Goal: Task Accomplishment & Management: Manage account settings

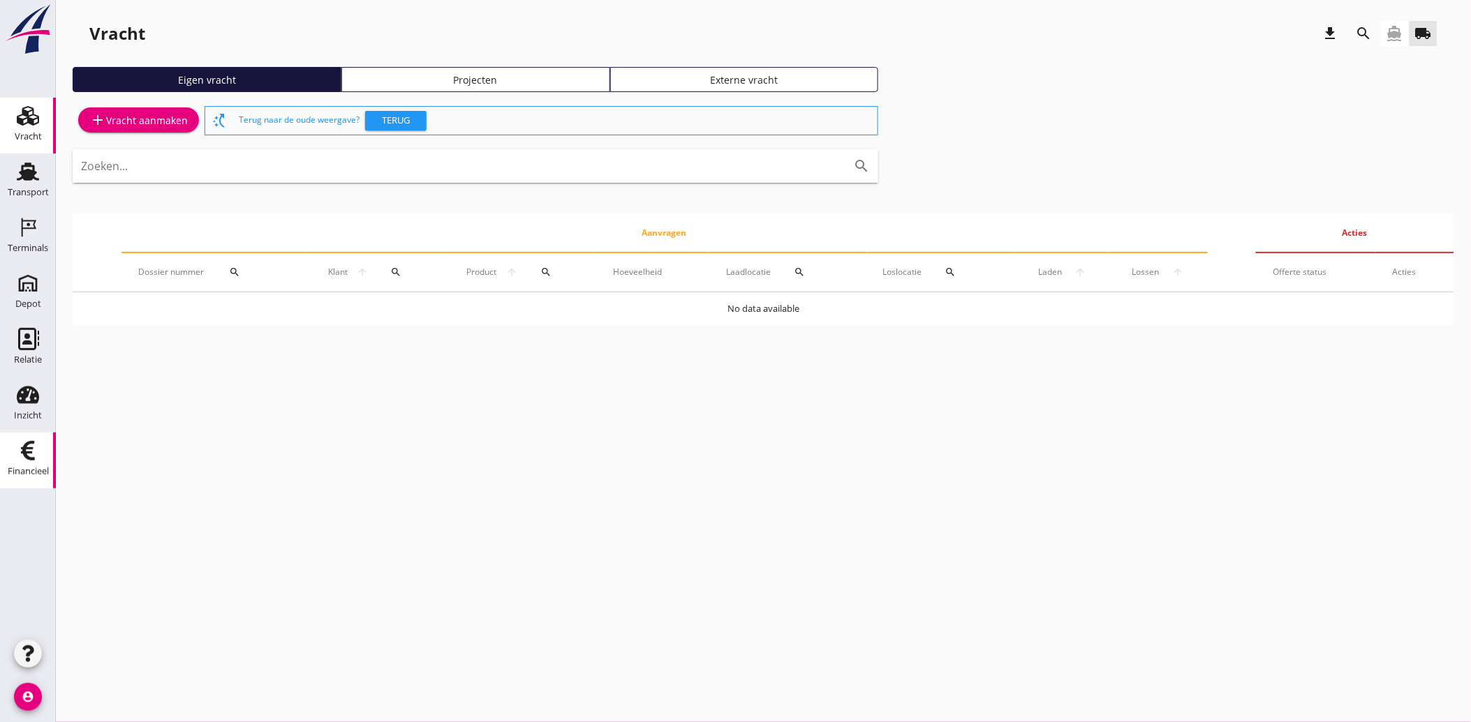
click at [40, 450] on div "Financieel" at bounding box center [28, 451] width 34 height 22
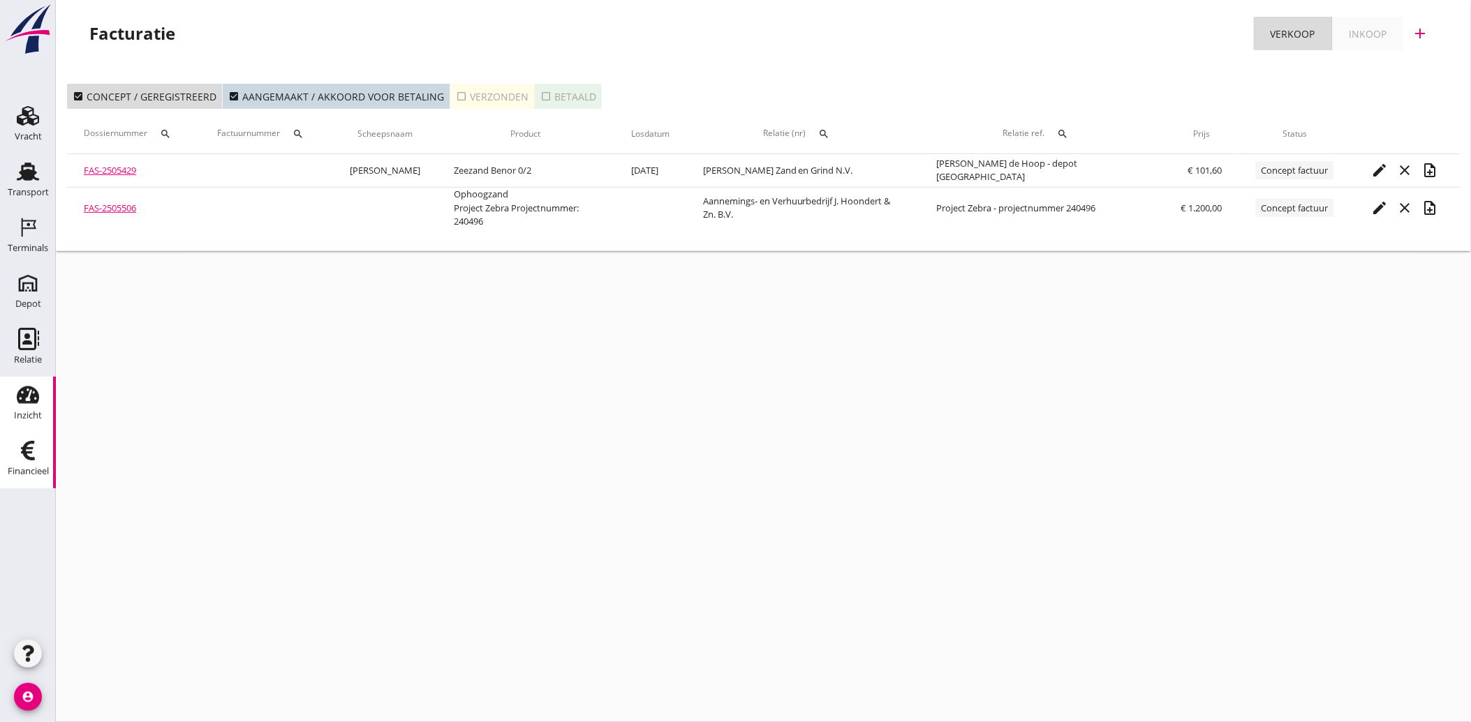
click at [22, 396] on use at bounding box center [28, 395] width 22 height 17
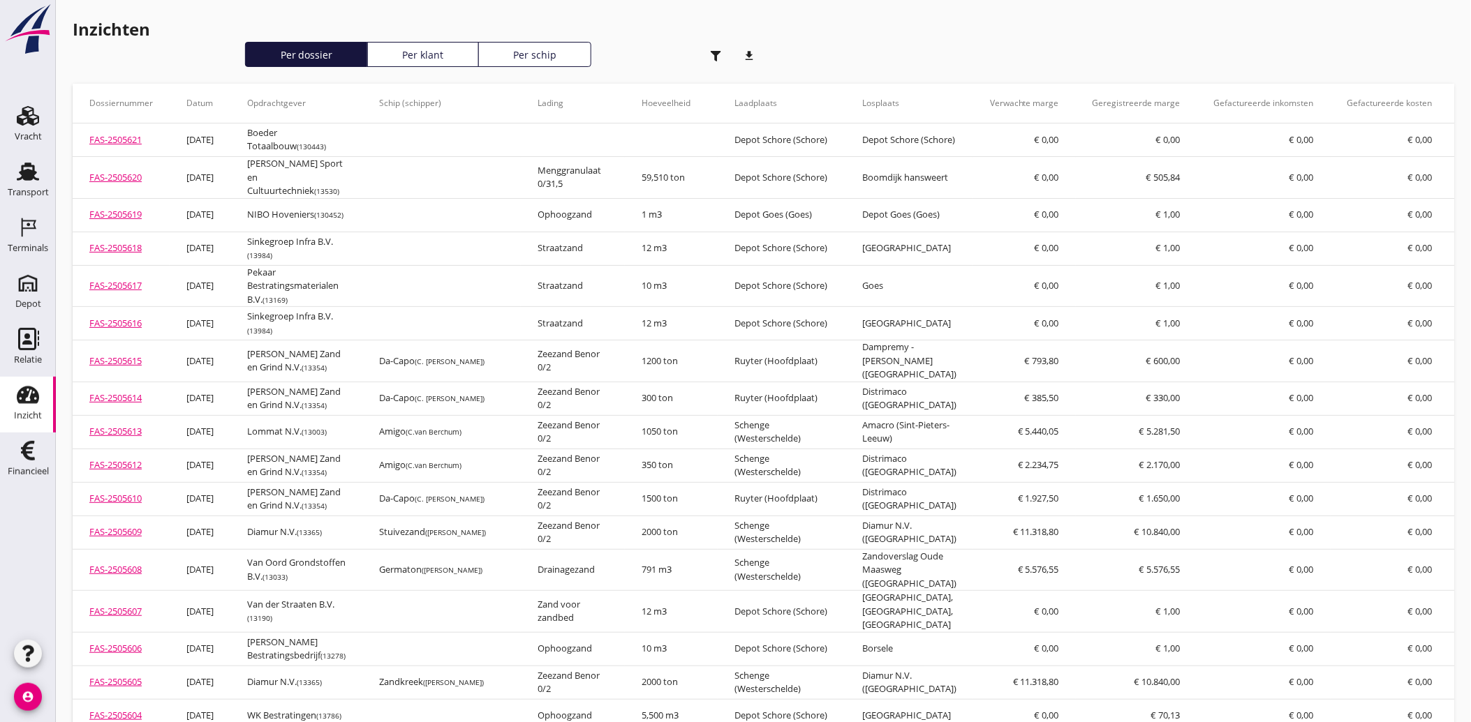
click at [713, 54] on icon "button" at bounding box center [716, 56] width 10 height 10
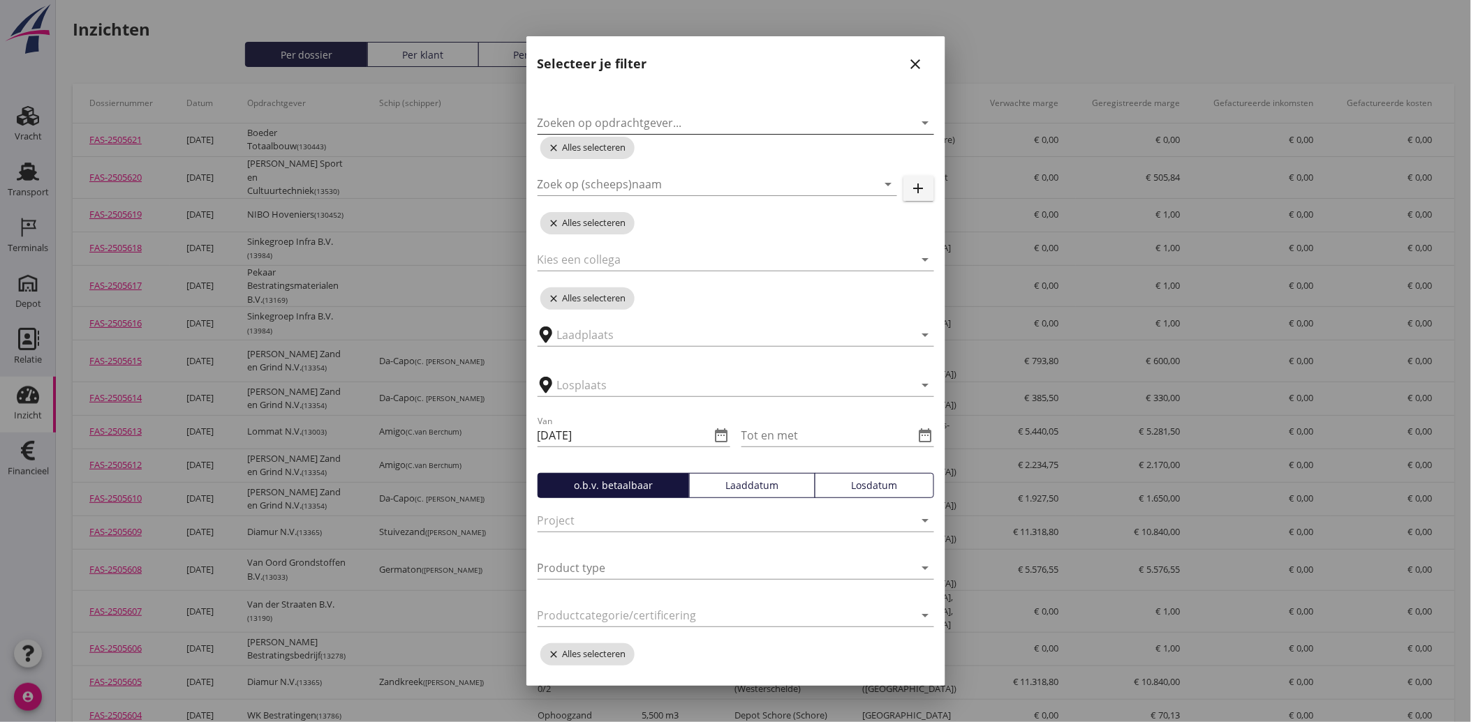
click at [626, 113] on input "Zoeken op opdrachtgever..." at bounding box center [715, 123] width 357 height 22
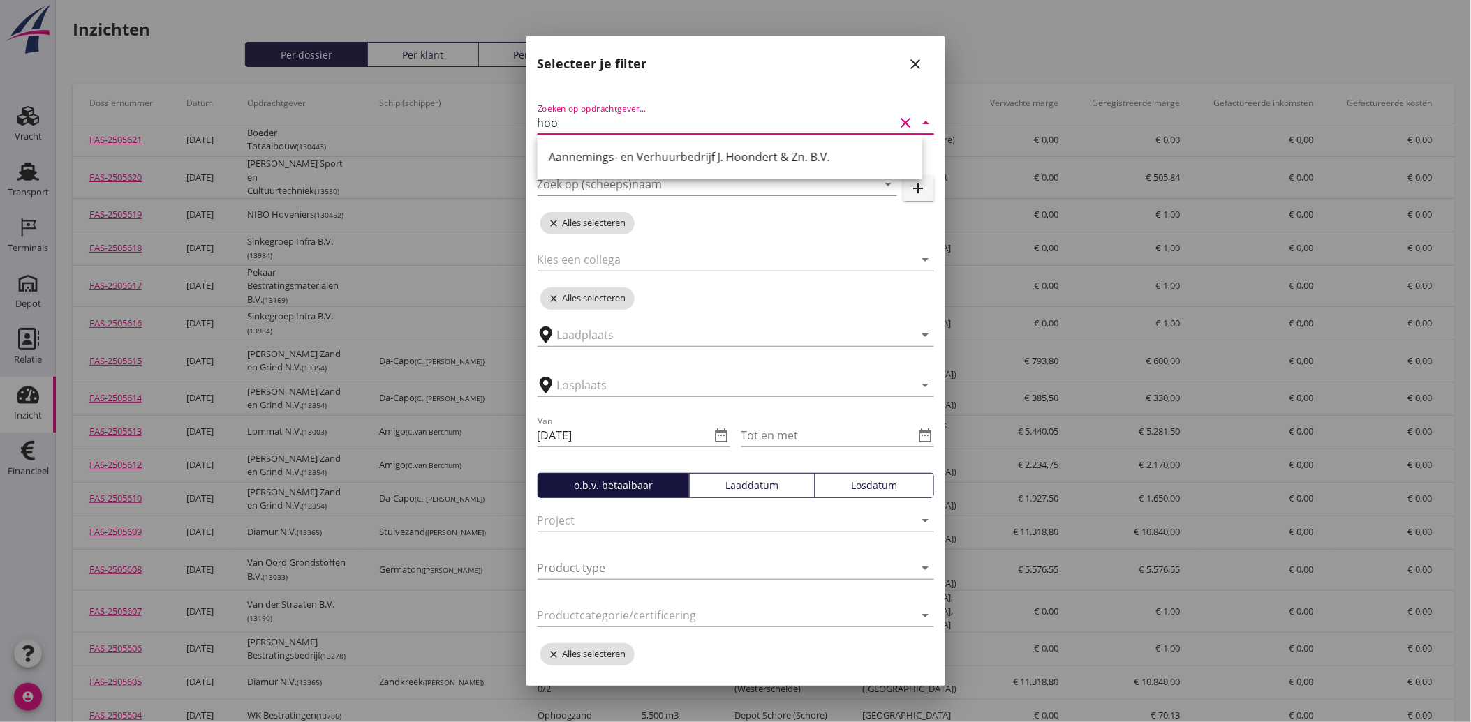
type input "hoop"
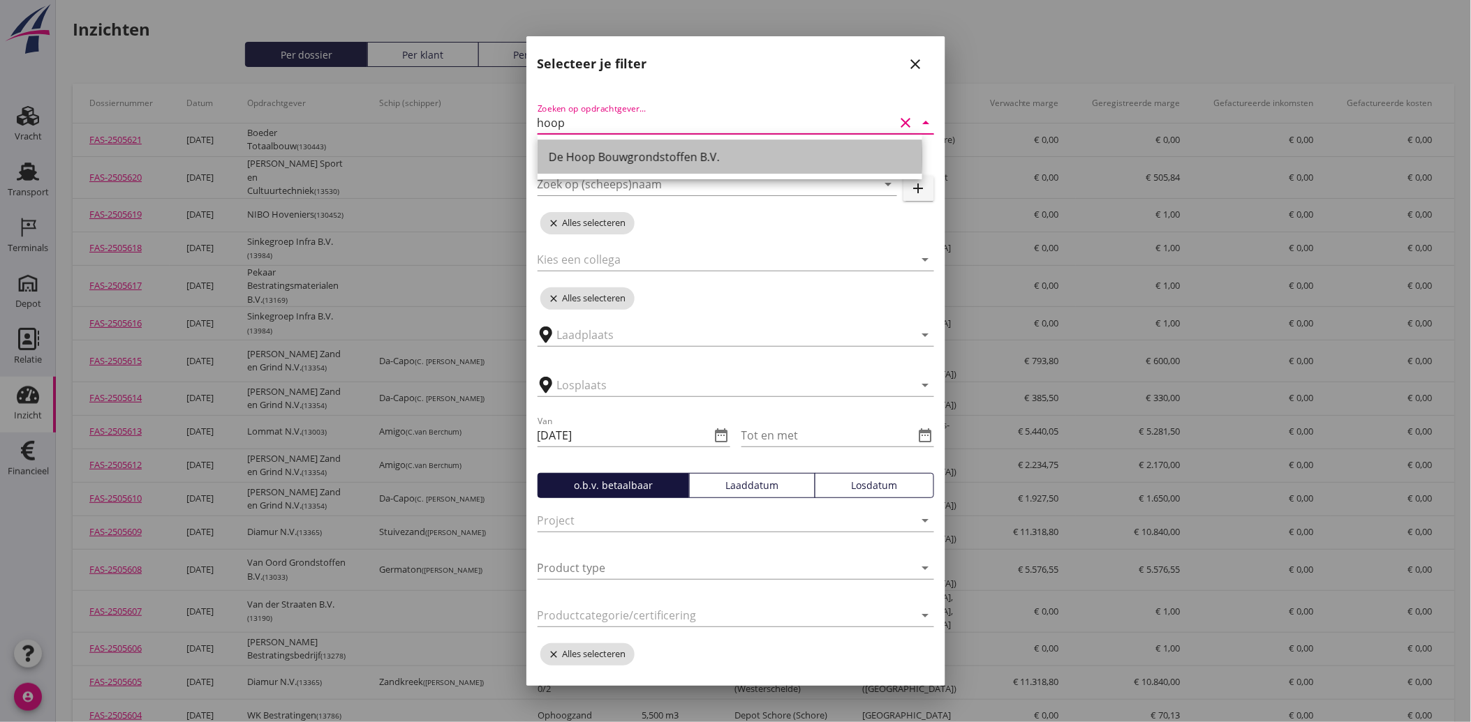
click at [609, 161] on div "De Hoop Bouwgrondstoffen B.V." at bounding box center [730, 157] width 362 height 17
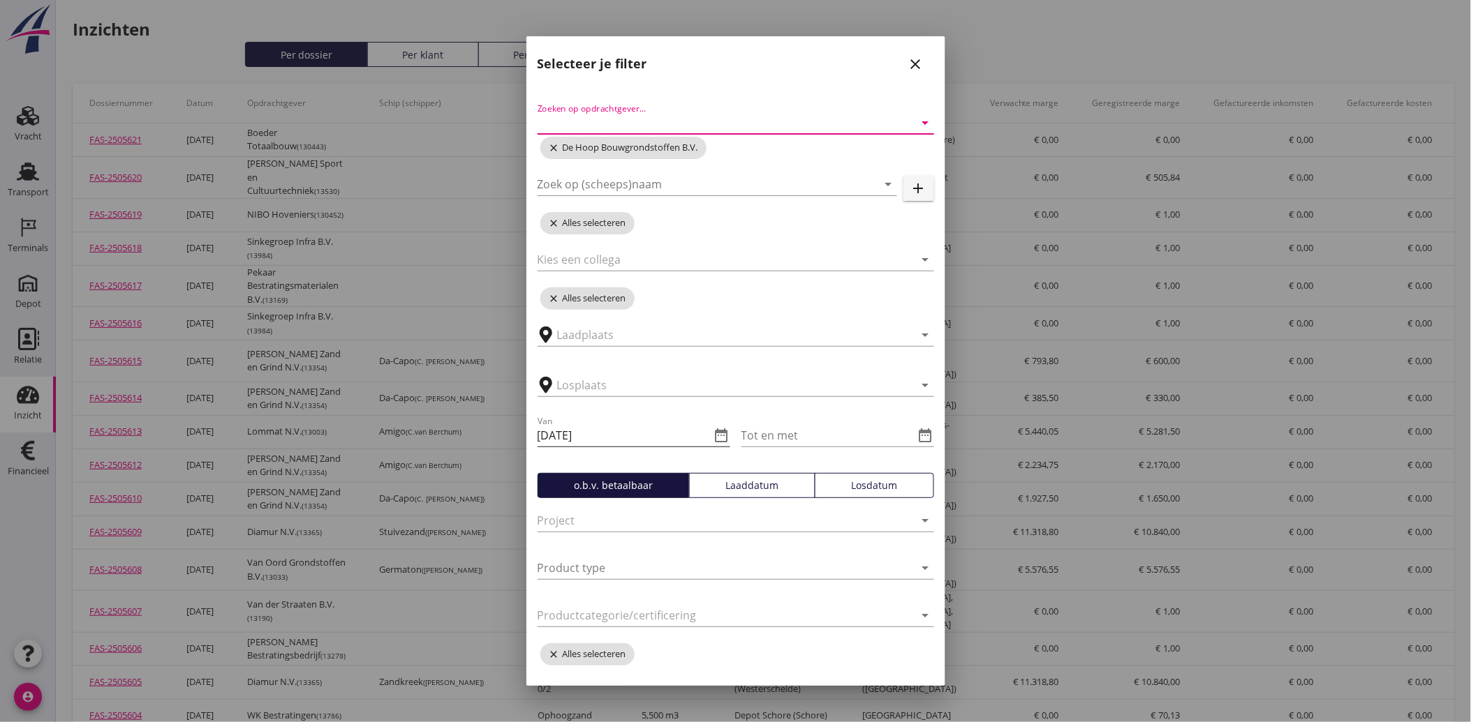
click at [713, 429] on icon "date_range" at bounding box center [721, 435] width 17 height 17
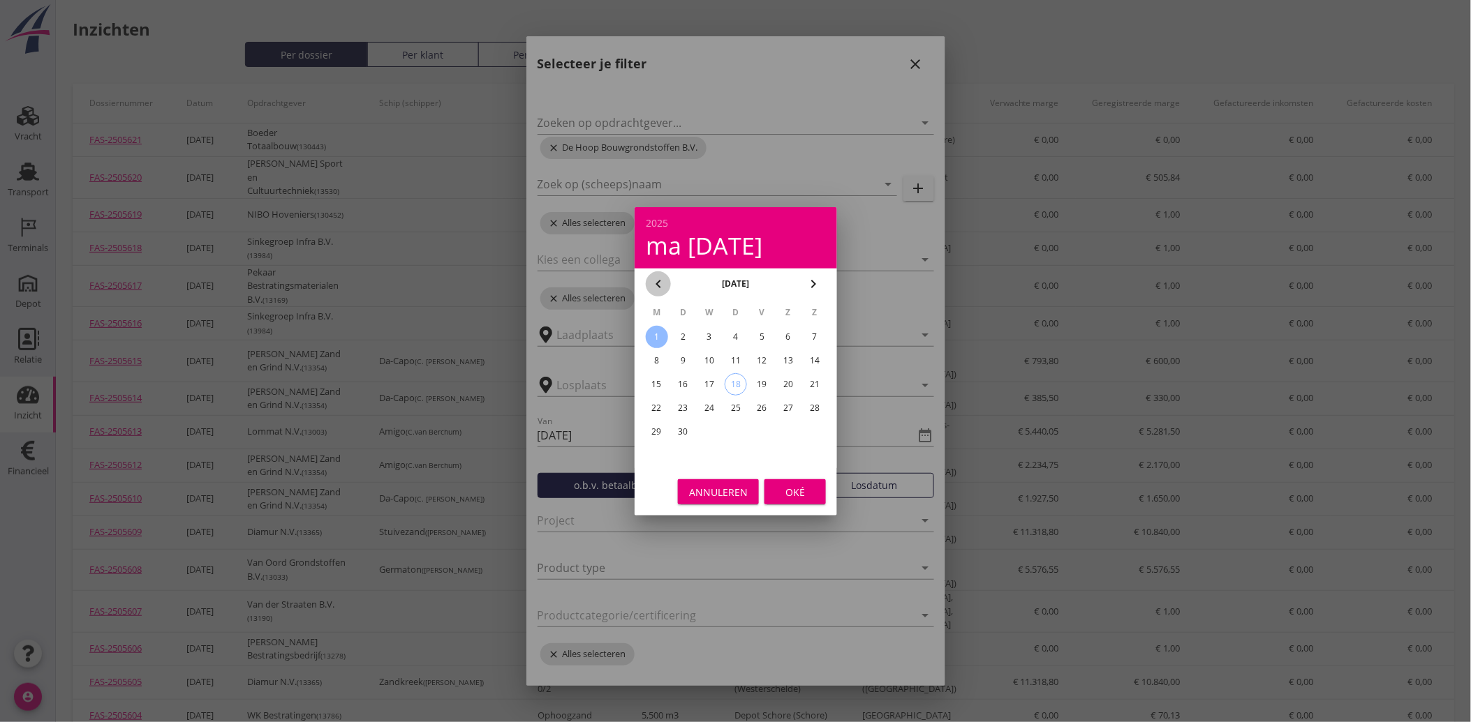
click at [661, 281] on icon "chevron_left" at bounding box center [658, 284] width 17 height 17
click at [661, 282] on icon "chevron_left" at bounding box center [658, 284] width 17 height 17
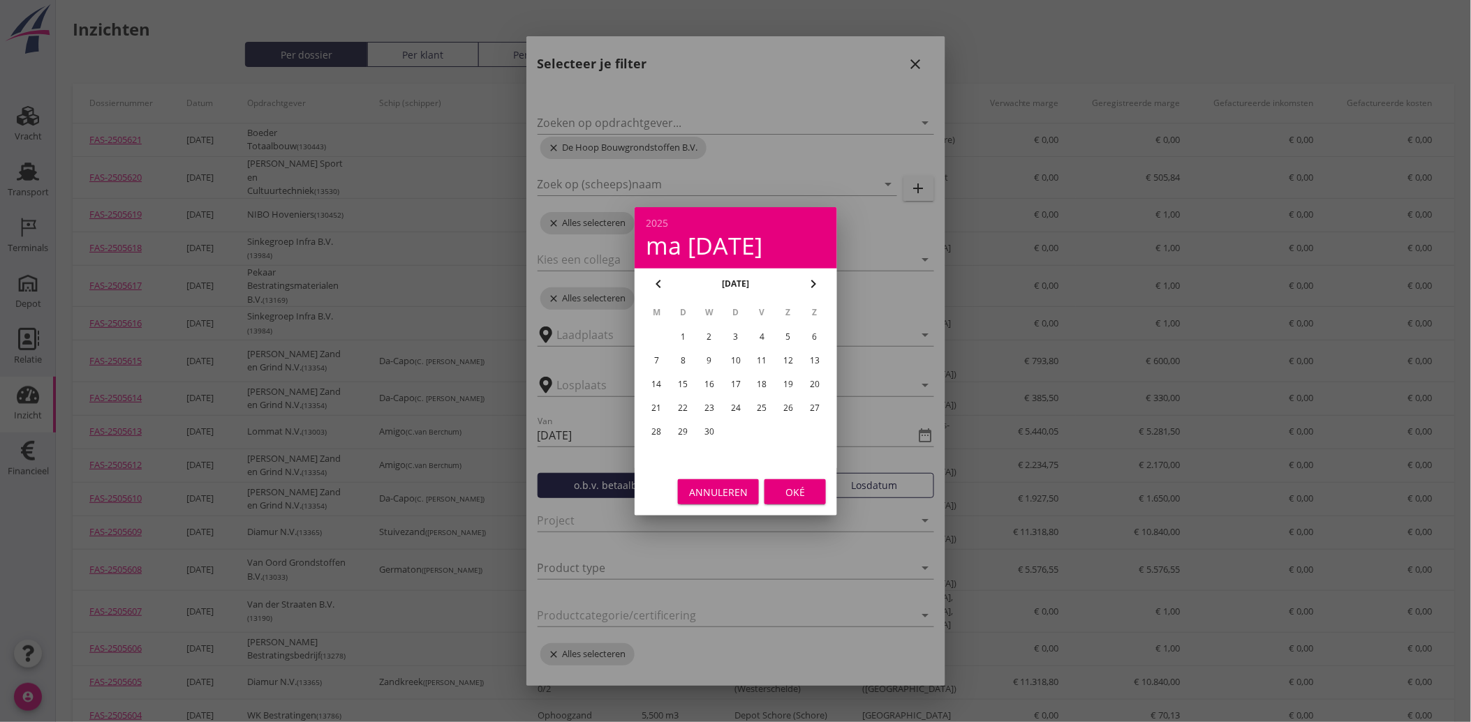
click at [661, 282] on icon "chevron_left" at bounding box center [658, 284] width 17 height 17
click at [813, 279] on icon "chevron_right" at bounding box center [813, 284] width 17 height 17
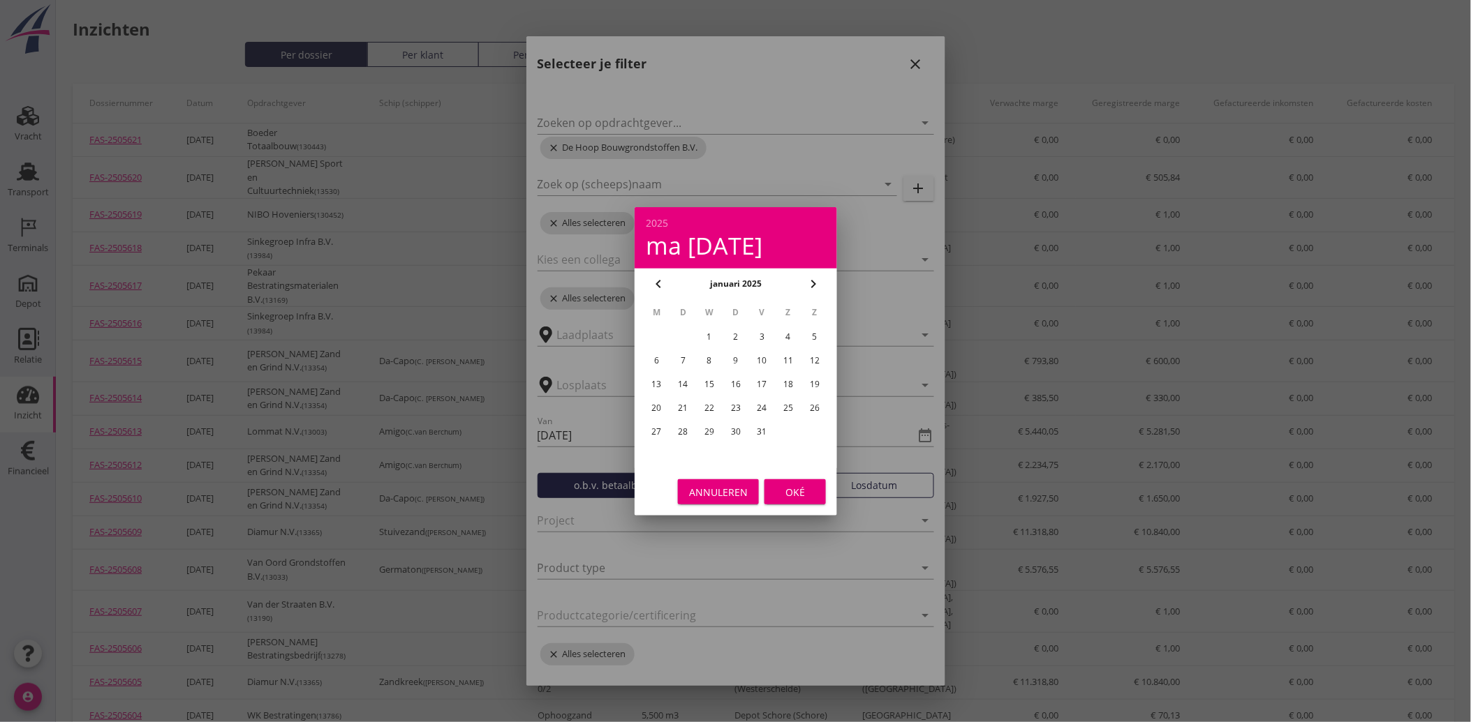
click at [712, 333] on div "1" at bounding box center [709, 337] width 22 height 22
type input "2025-01-01"
drag, startPoint x: 796, startPoint y: 487, endPoint x: 798, endPoint y: 478, distance: 9.3
click at [796, 489] on div "Oké" at bounding box center [794, 491] width 39 height 15
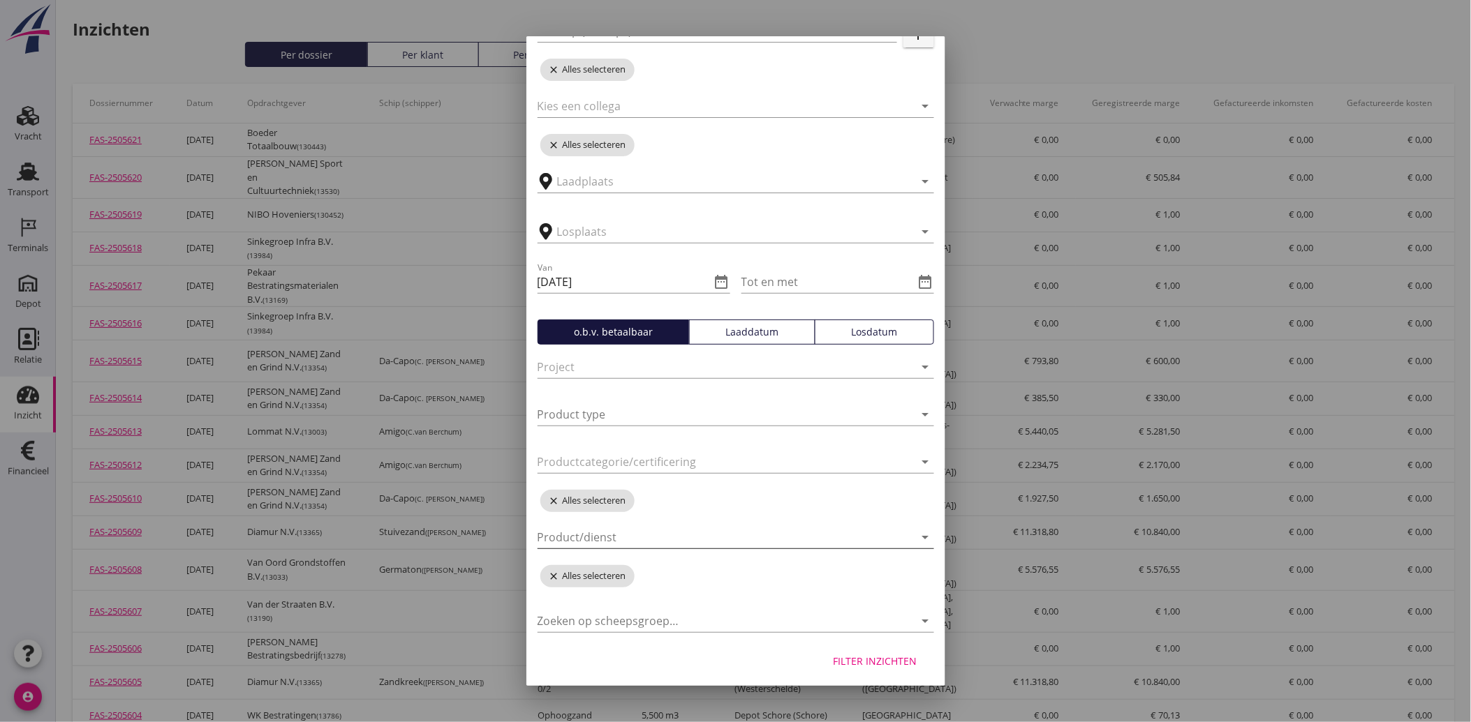
scroll to position [157, 0]
drag, startPoint x: 850, startPoint y: 662, endPoint x: 443, endPoint y: 325, distance: 528.0
click at [850, 661] on div "Filter inzichten" at bounding box center [875, 657] width 84 height 15
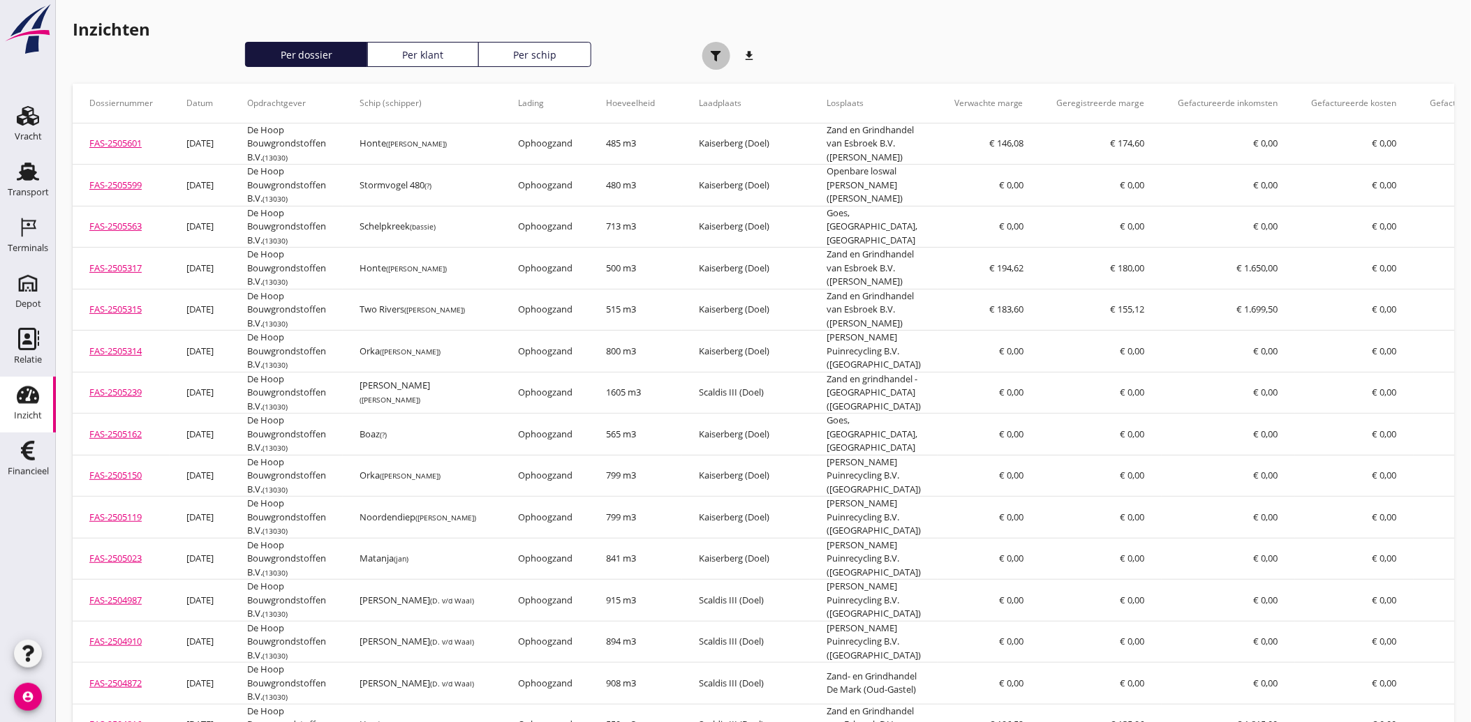
click at [708, 53] on div "button" at bounding box center [716, 56] width 28 height 28
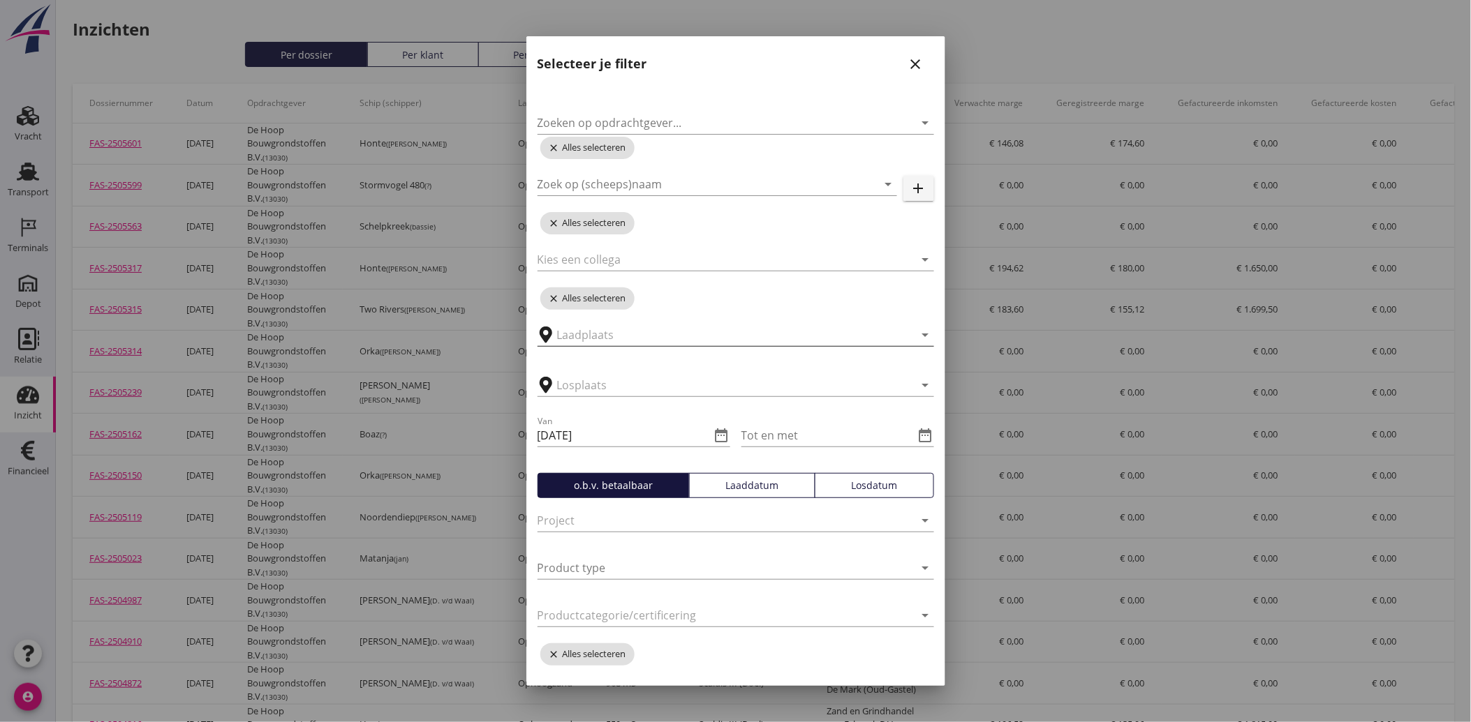
click at [629, 325] on input "text" at bounding box center [726, 335] width 338 height 22
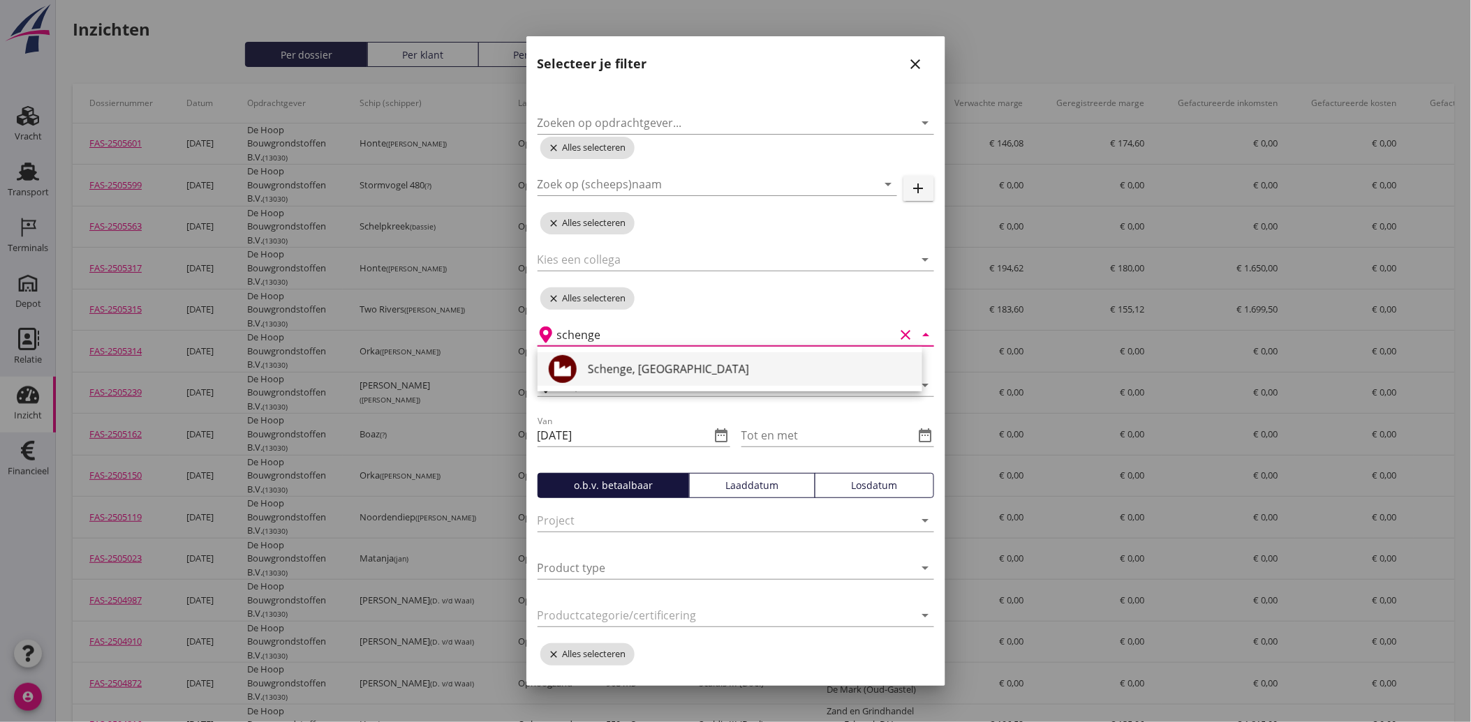
click at [610, 366] on div "Schenge, Westerschelde" at bounding box center [749, 369] width 323 height 17
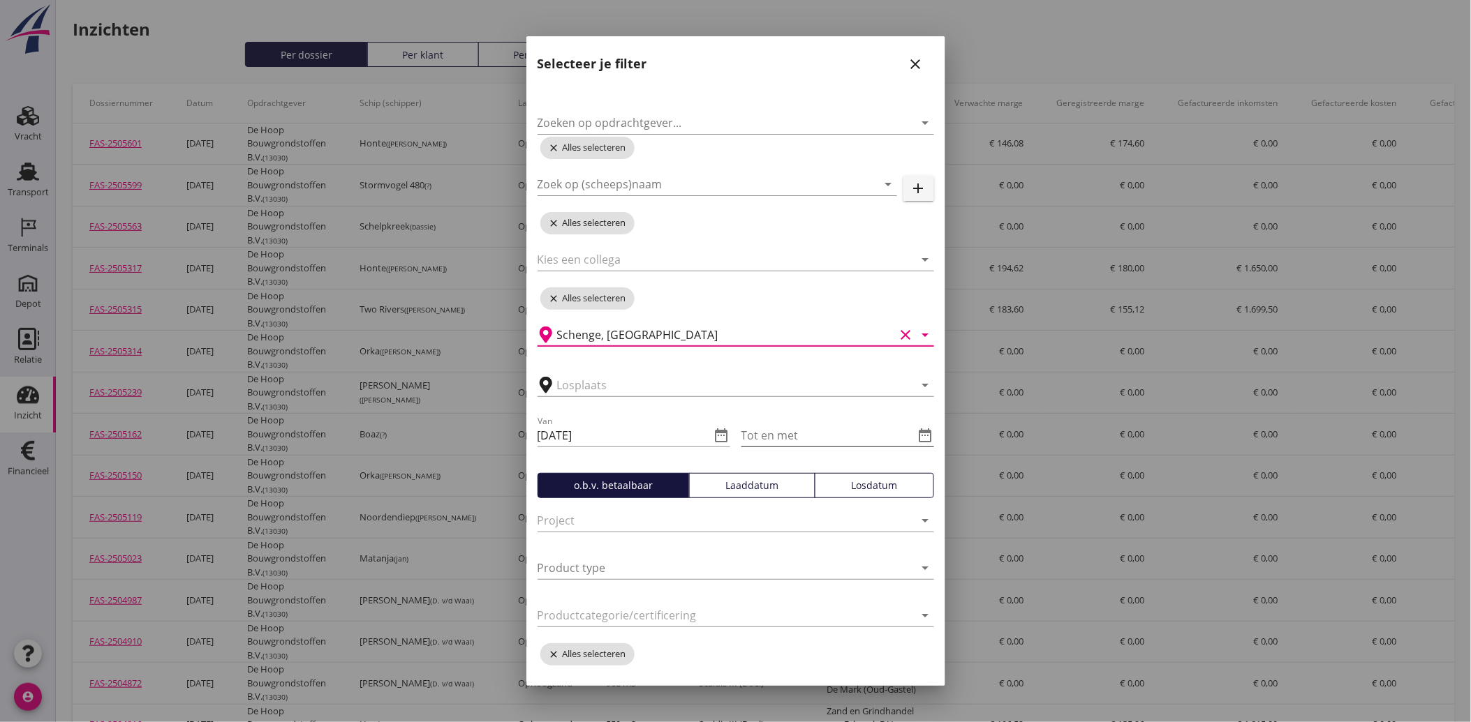
scroll to position [157, 0]
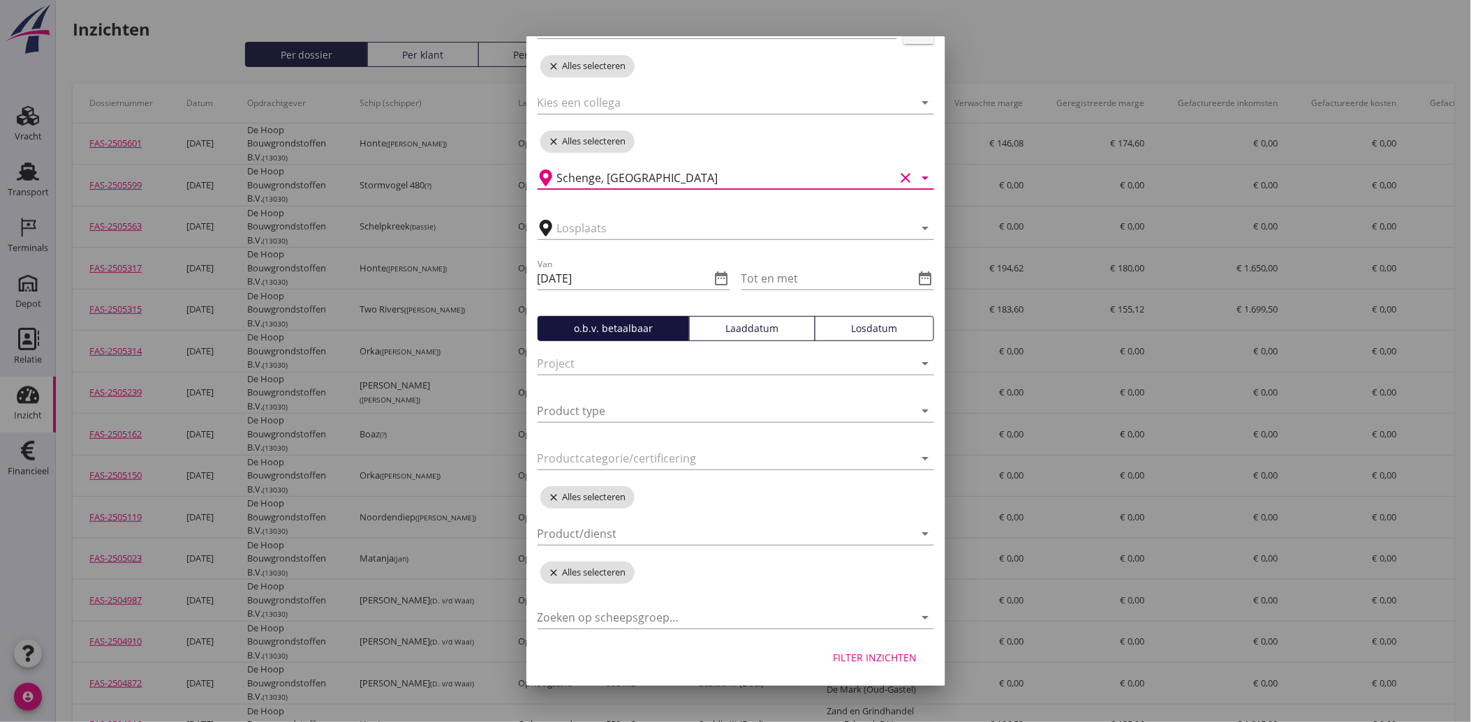
type input "Schenge, Westerschelde"
click at [890, 664] on div "Filter inzichten" at bounding box center [875, 657] width 84 height 15
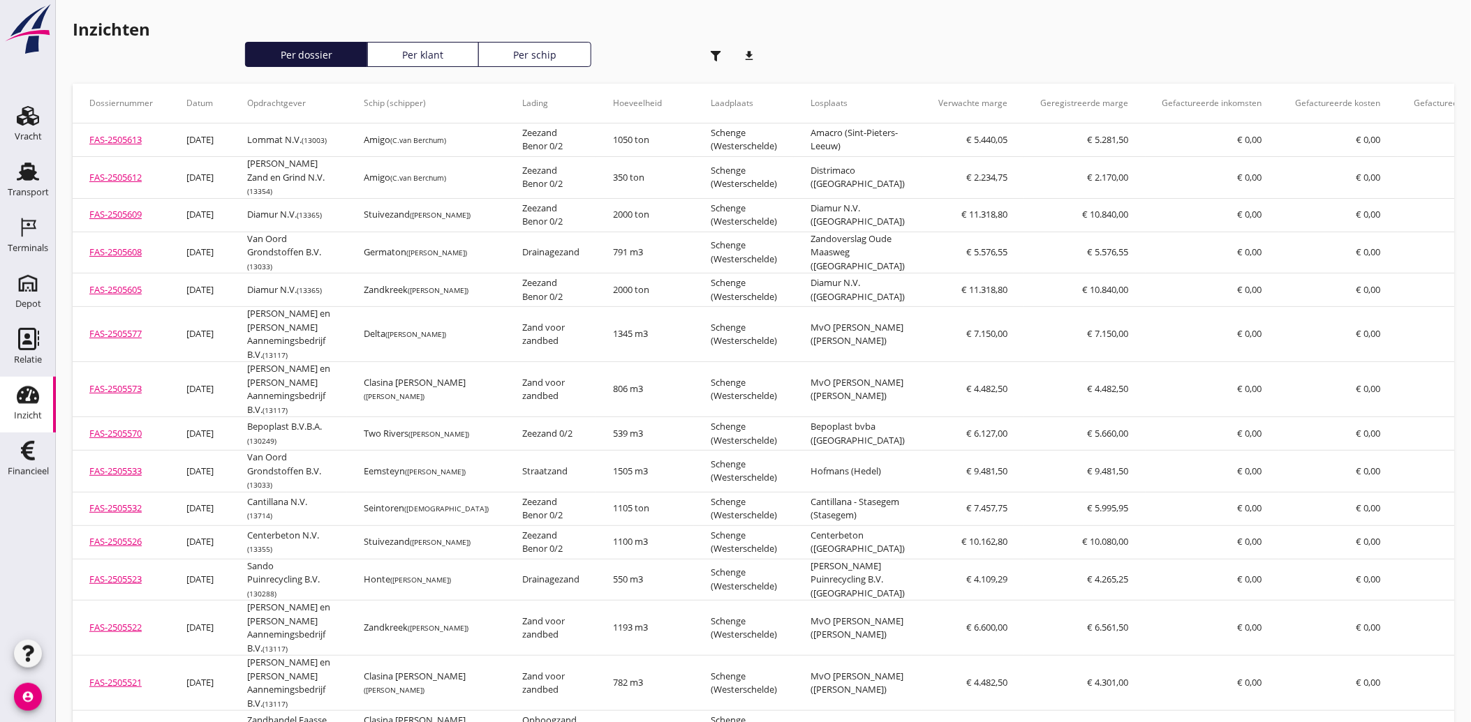
click at [716, 59] on use "button" at bounding box center [716, 56] width 10 height 10
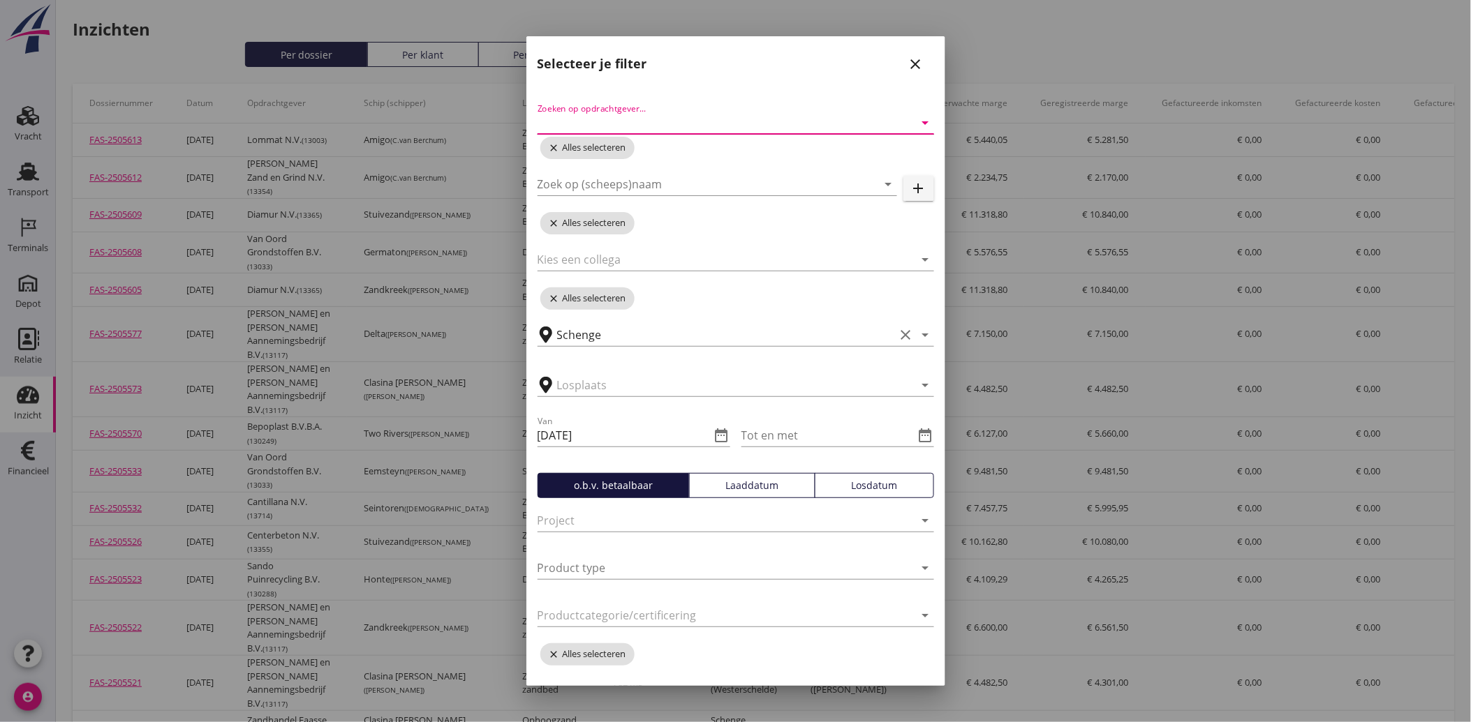
click at [625, 112] on input "Zoeken op opdrachtgever..." at bounding box center [715, 123] width 357 height 22
type input "hoop"
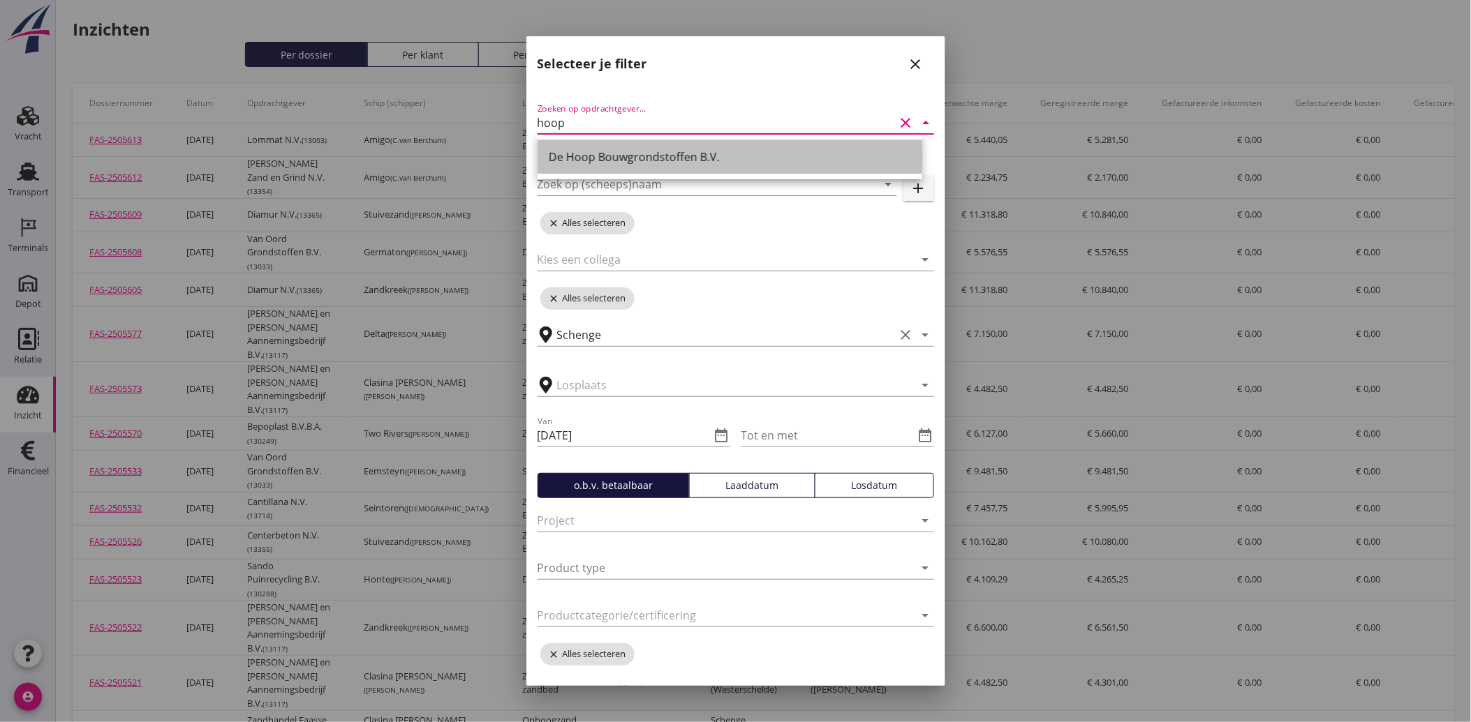
click at [616, 158] on div "De Hoop Bouwgrondstoffen B.V." at bounding box center [730, 157] width 362 height 17
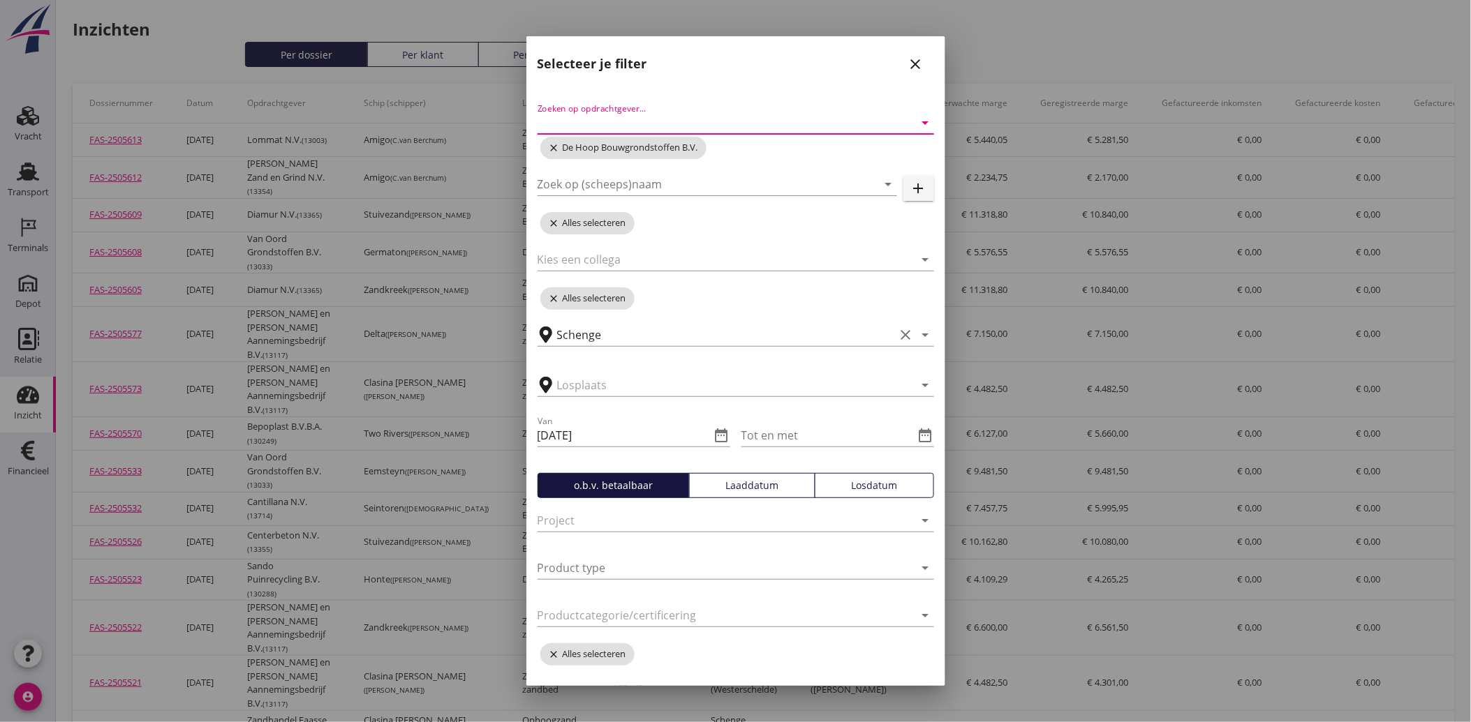
click at [888, 498] on button "Losdatum" at bounding box center [874, 485] width 119 height 25
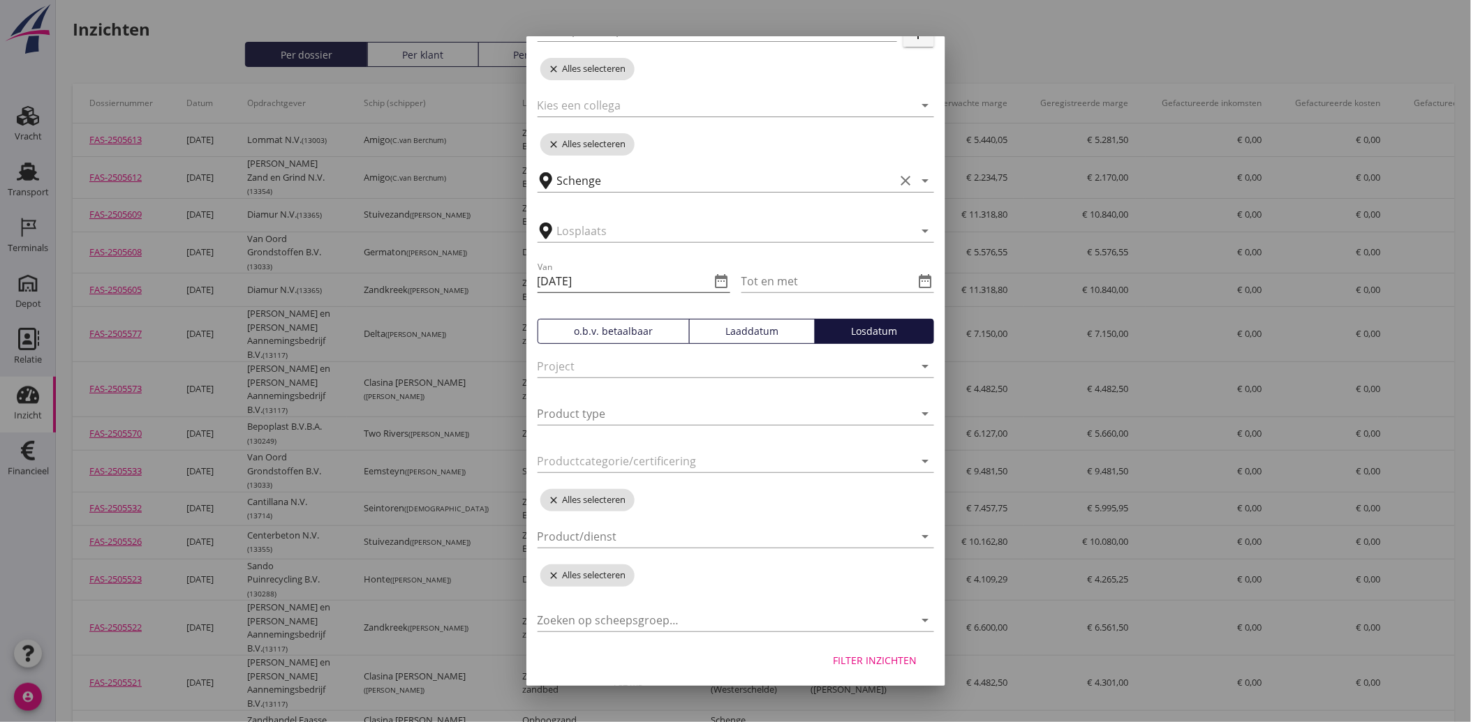
scroll to position [157, 0]
click at [840, 659] on div "Filter inzichten" at bounding box center [875, 657] width 84 height 15
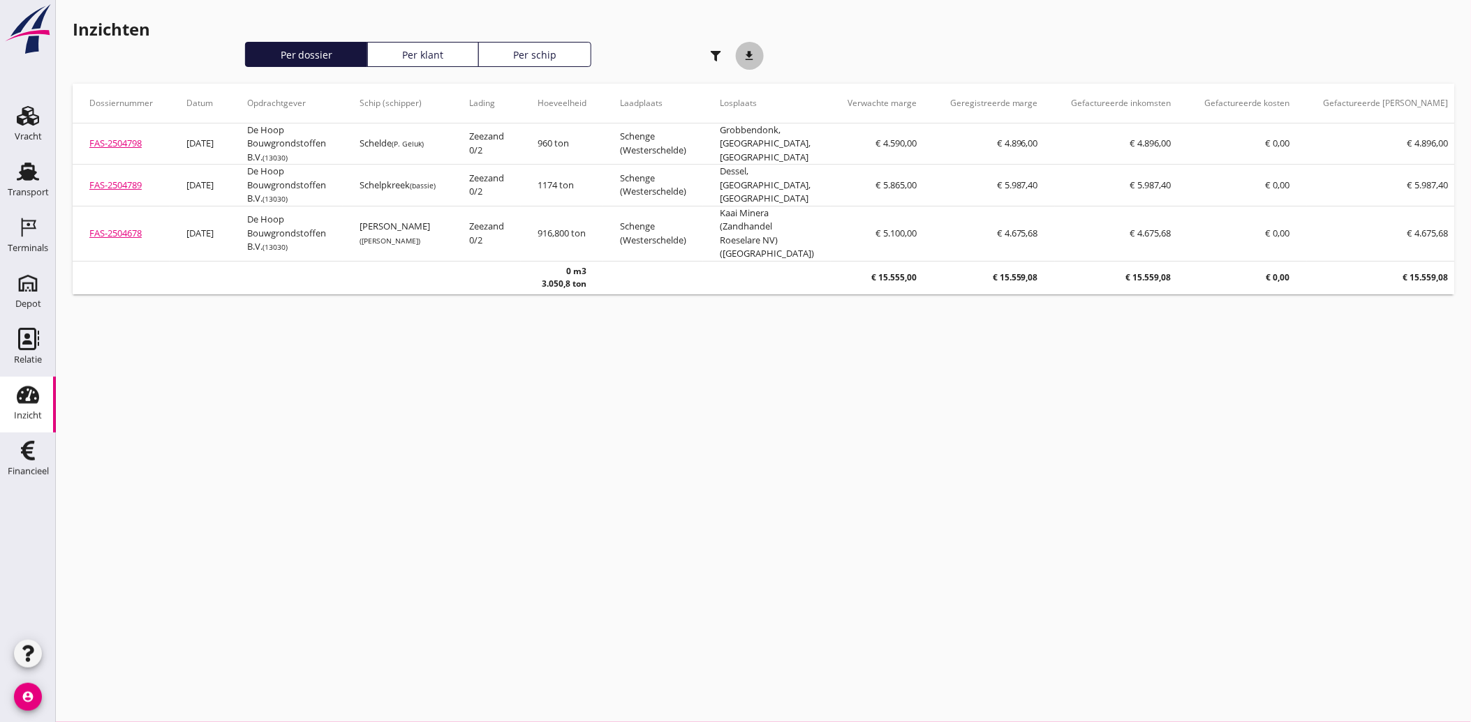
click at [757, 52] on icon "download" at bounding box center [750, 56] width 28 height 28
click at [33, 184] on div "Transport" at bounding box center [28, 193] width 41 height 20
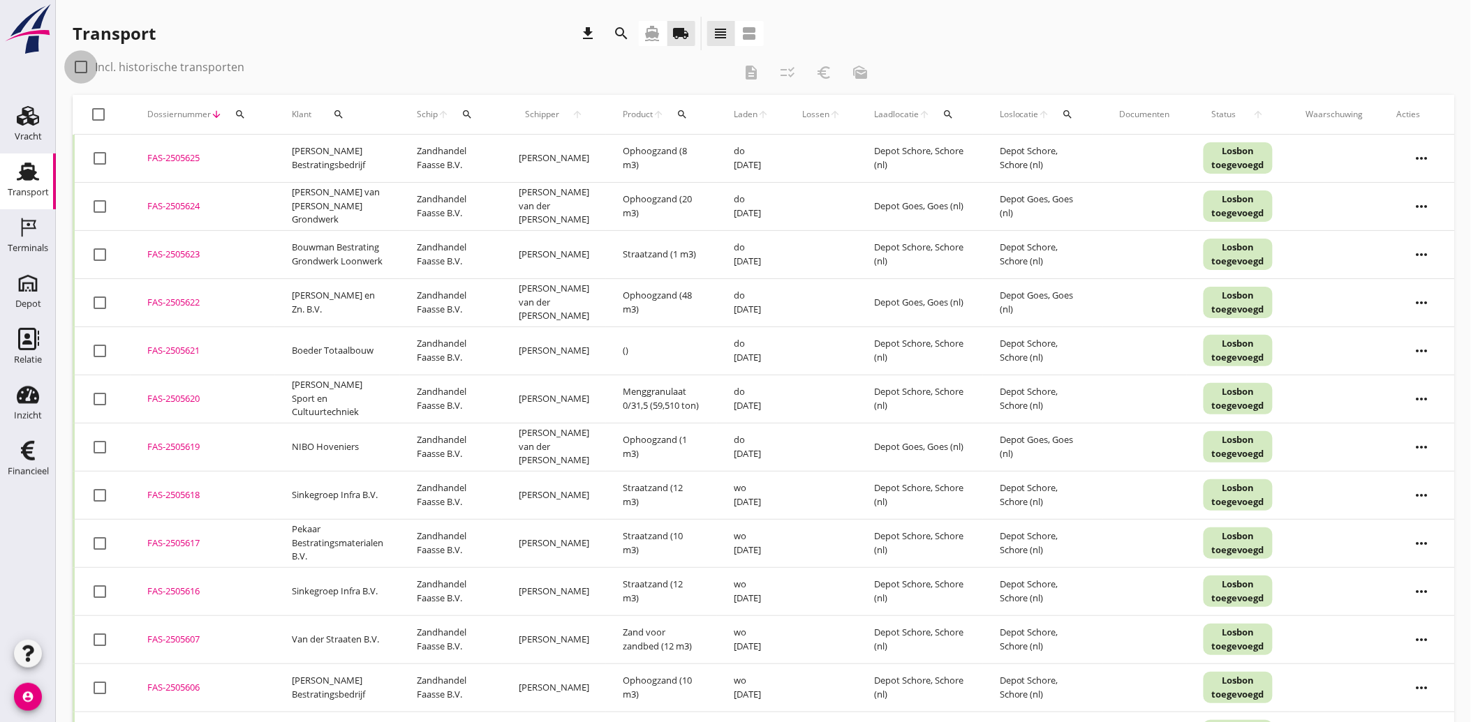
click at [84, 66] on div at bounding box center [81, 67] width 24 height 24
checkbox input "true"
click at [236, 114] on icon "search" at bounding box center [240, 114] width 11 height 11
click at [271, 149] on input "Zoeken op dossiernummer..." at bounding box center [304, 155] width 145 height 22
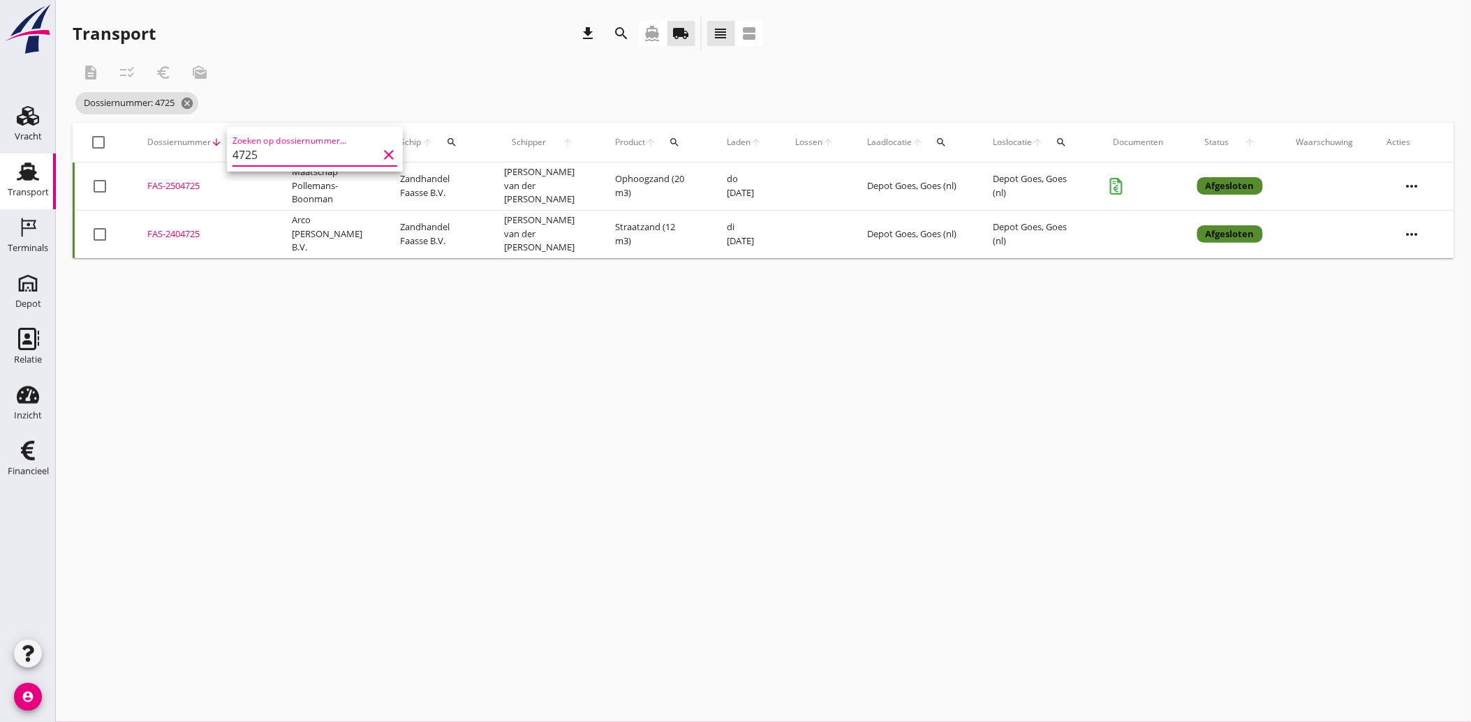
type input "4725"
drag, startPoint x: 180, startPoint y: 180, endPoint x: 158, endPoint y: 184, distance: 22.6
click at [158, 184] on div "FAS-2504725" at bounding box center [202, 186] width 111 height 14
click at [193, 101] on icon "cancel" at bounding box center [187, 103] width 14 height 14
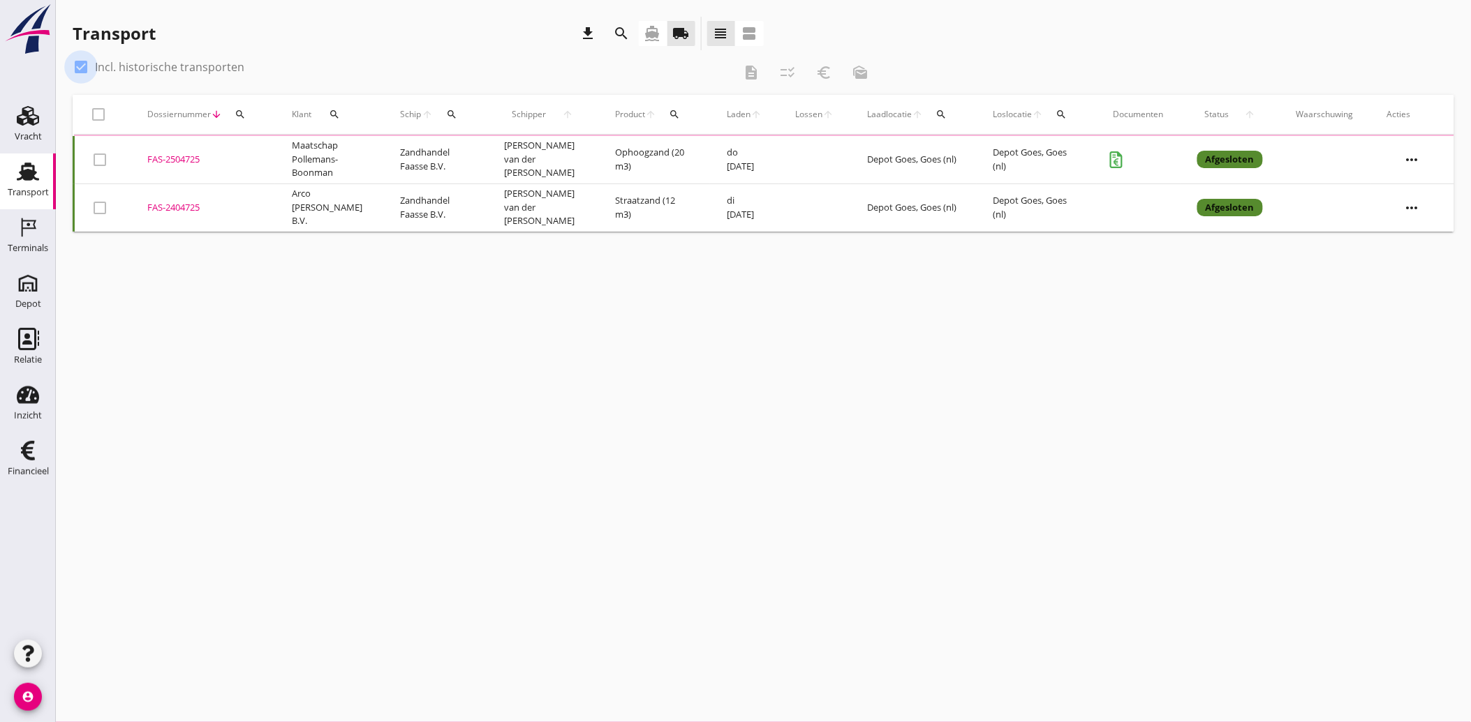
click at [71, 66] on div at bounding box center [81, 67] width 24 height 24
checkbox input "false"
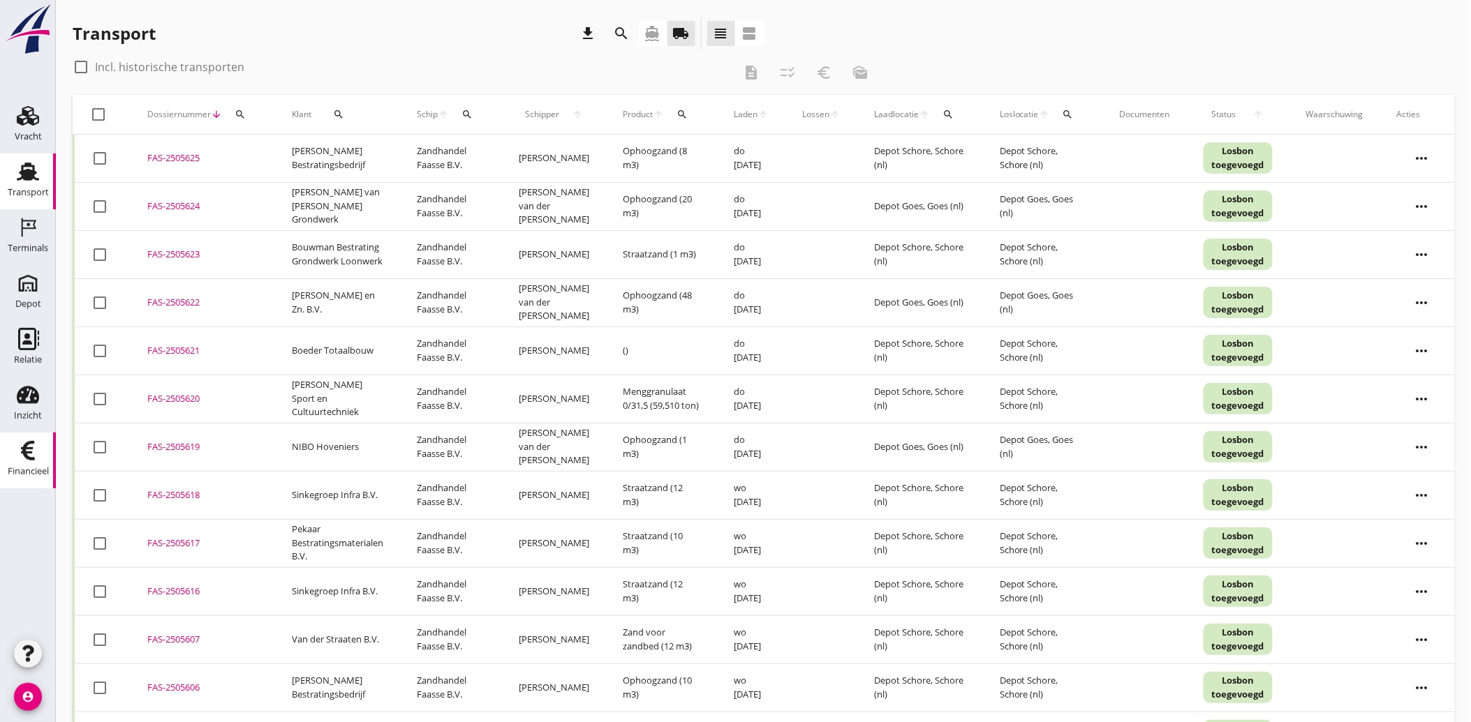
click at [20, 467] on div "Financieel" at bounding box center [28, 471] width 41 height 9
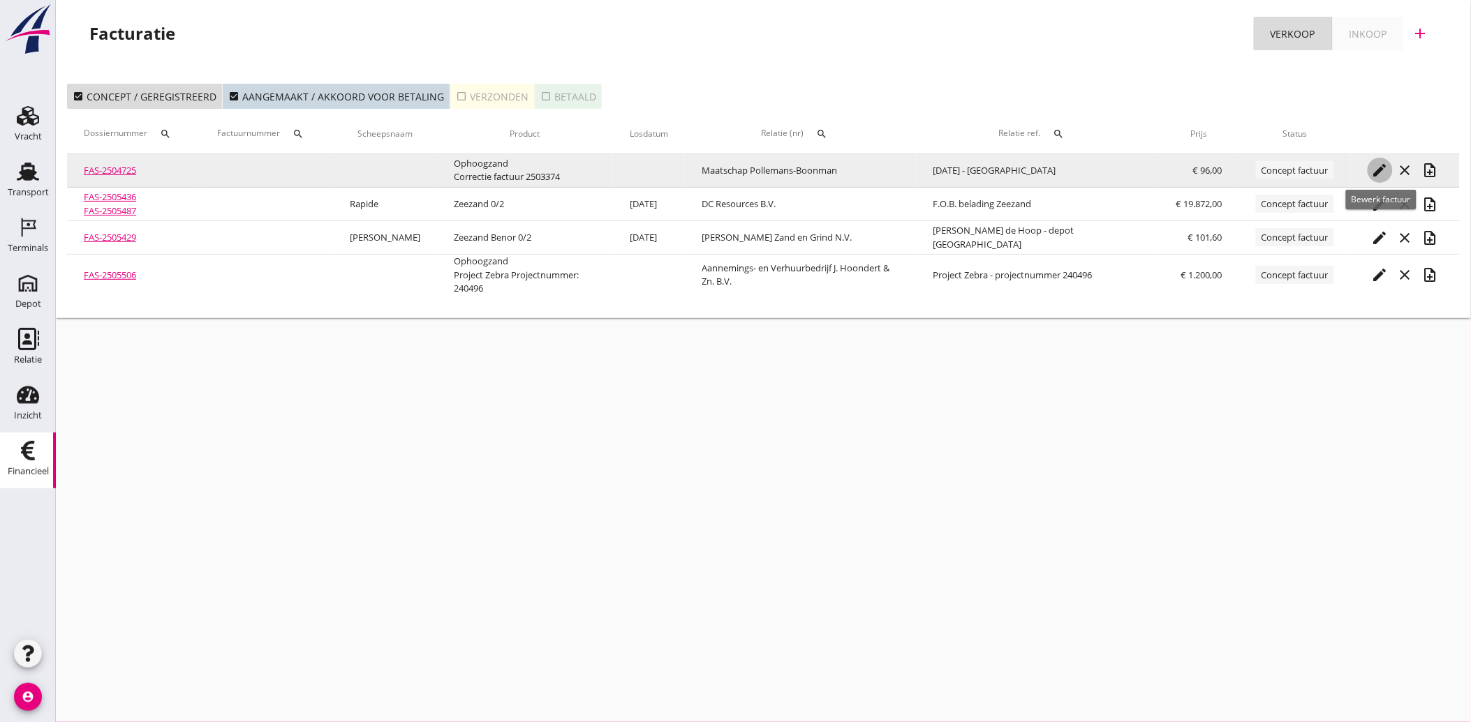
click at [1381, 166] on icon "edit" at bounding box center [1379, 170] width 17 height 17
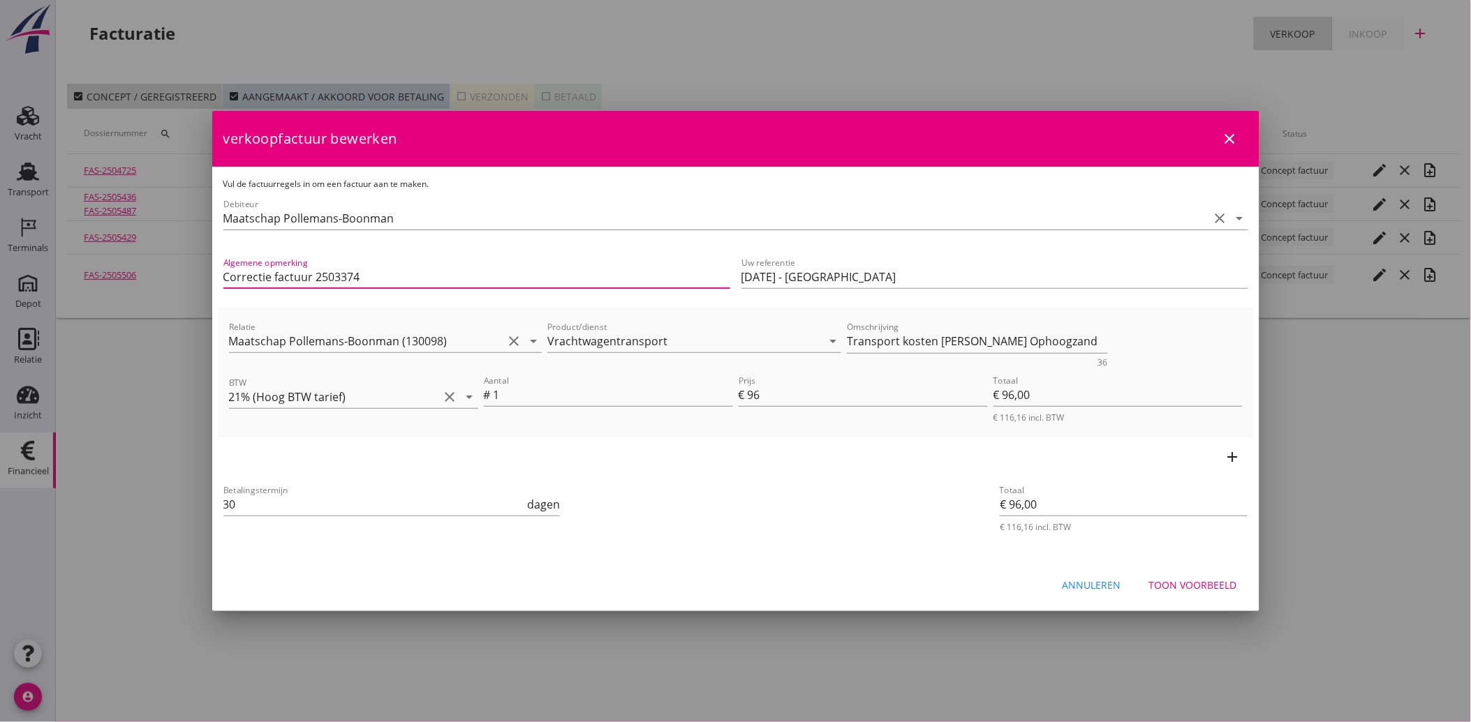
drag, startPoint x: 268, startPoint y: 275, endPoint x: 218, endPoint y: 276, distance: 49.6
click at [218, 276] on div "Algemene opmerking Correctie factuur 2503374" at bounding box center [477, 278] width 518 height 59
type input "Aanvulling op factuur 2503374"
click at [757, 545] on div "priority_high De factuurregels hebben verschillende relaties. Weet je zeker dat…" at bounding box center [736, 544] width 1036 height 11
click at [1182, 582] on div "Toon voorbeeld" at bounding box center [1193, 585] width 88 height 15
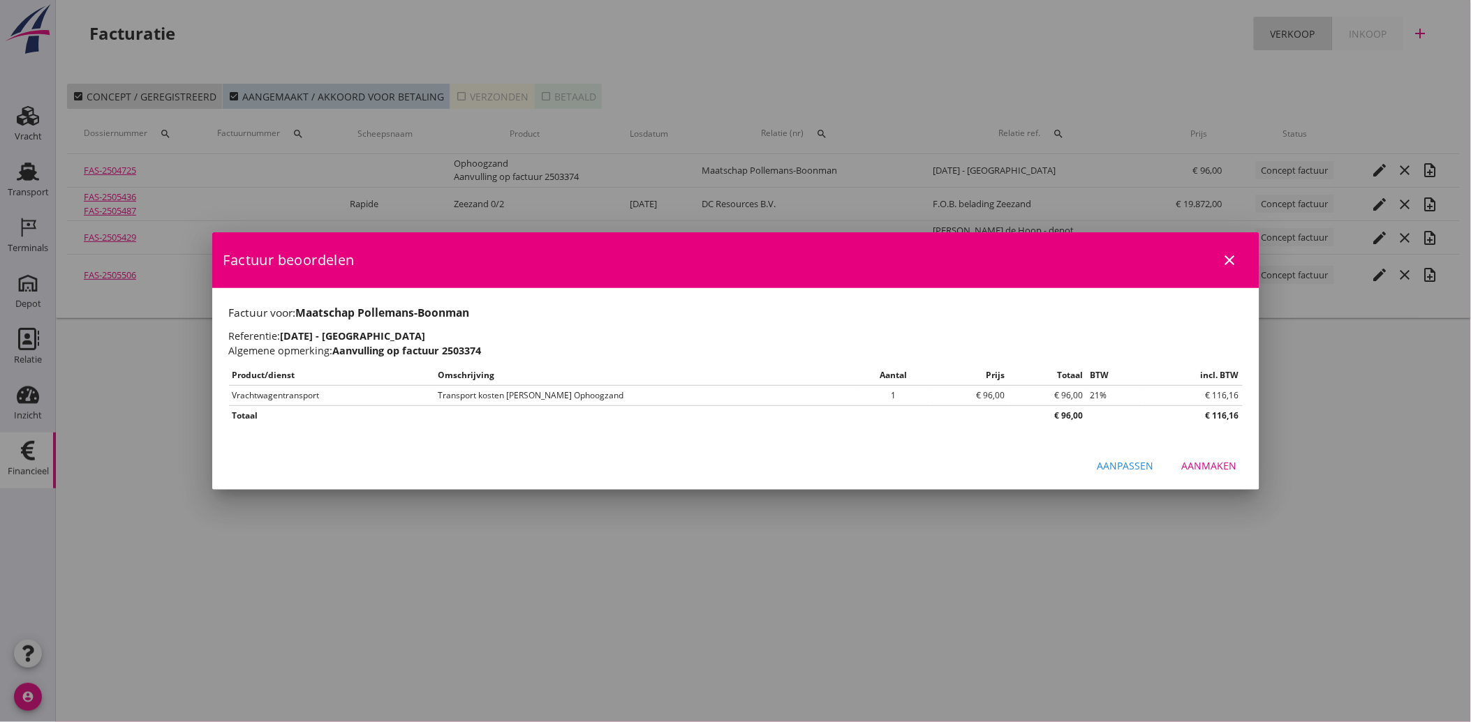
click at [1241, 472] on button "Aanmaken" at bounding box center [1208, 466] width 77 height 25
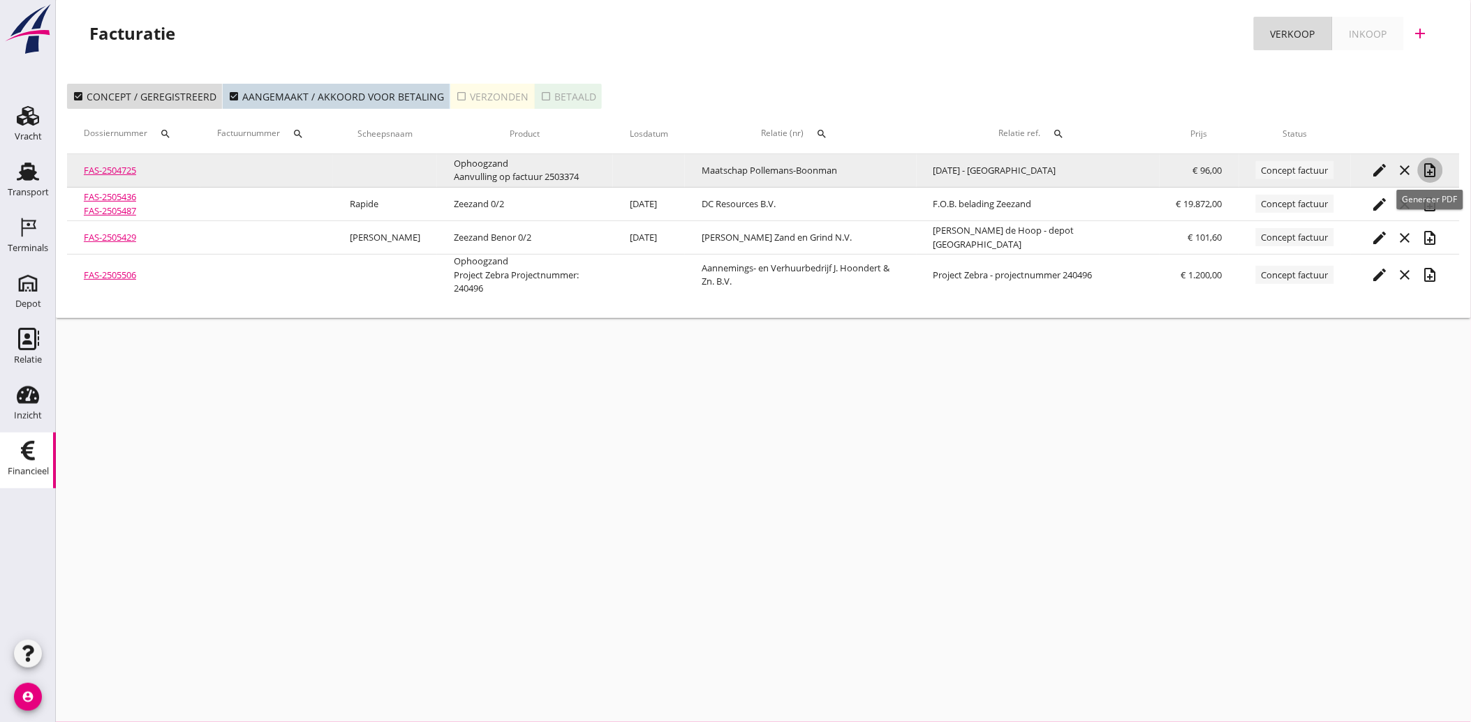
click at [1431, 165] on icon "note_add" at bounding box center [1430, 170] width 17 height 17
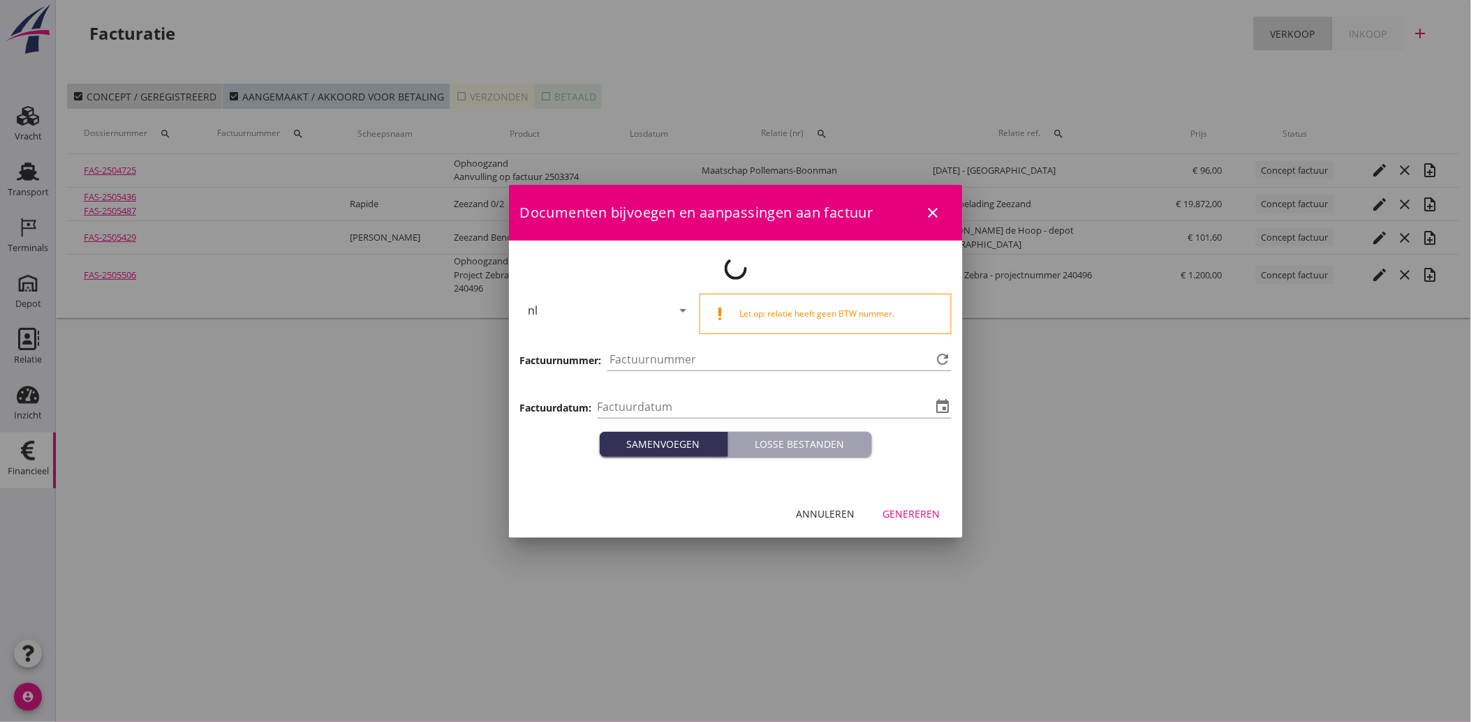
type input "2025-09-18"
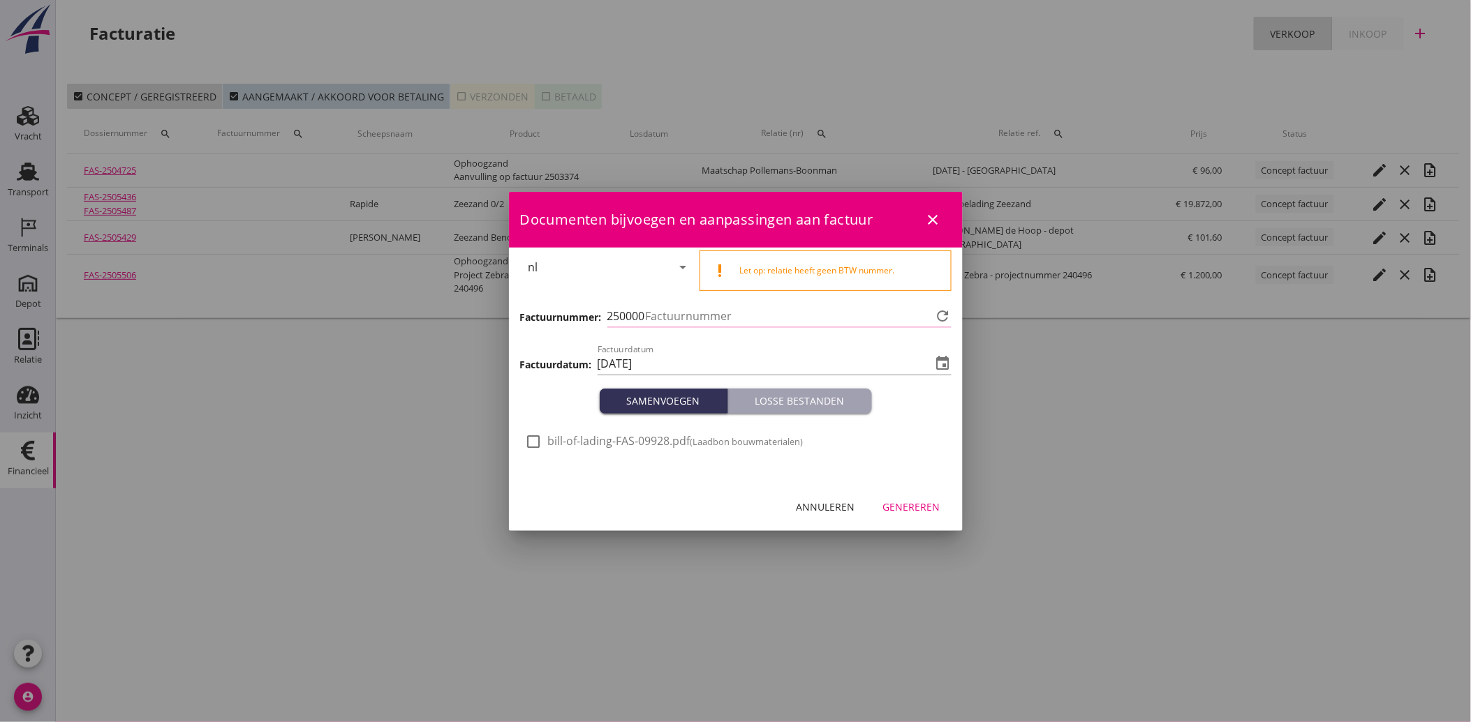
type input "3890"
click at [529, 445] on div at bounding box center [534, 442] width 24 height 24
checkbox input "true"
click at [915, 497] on button "Genereren" at bounding box center [912, 507] width 80 height 25
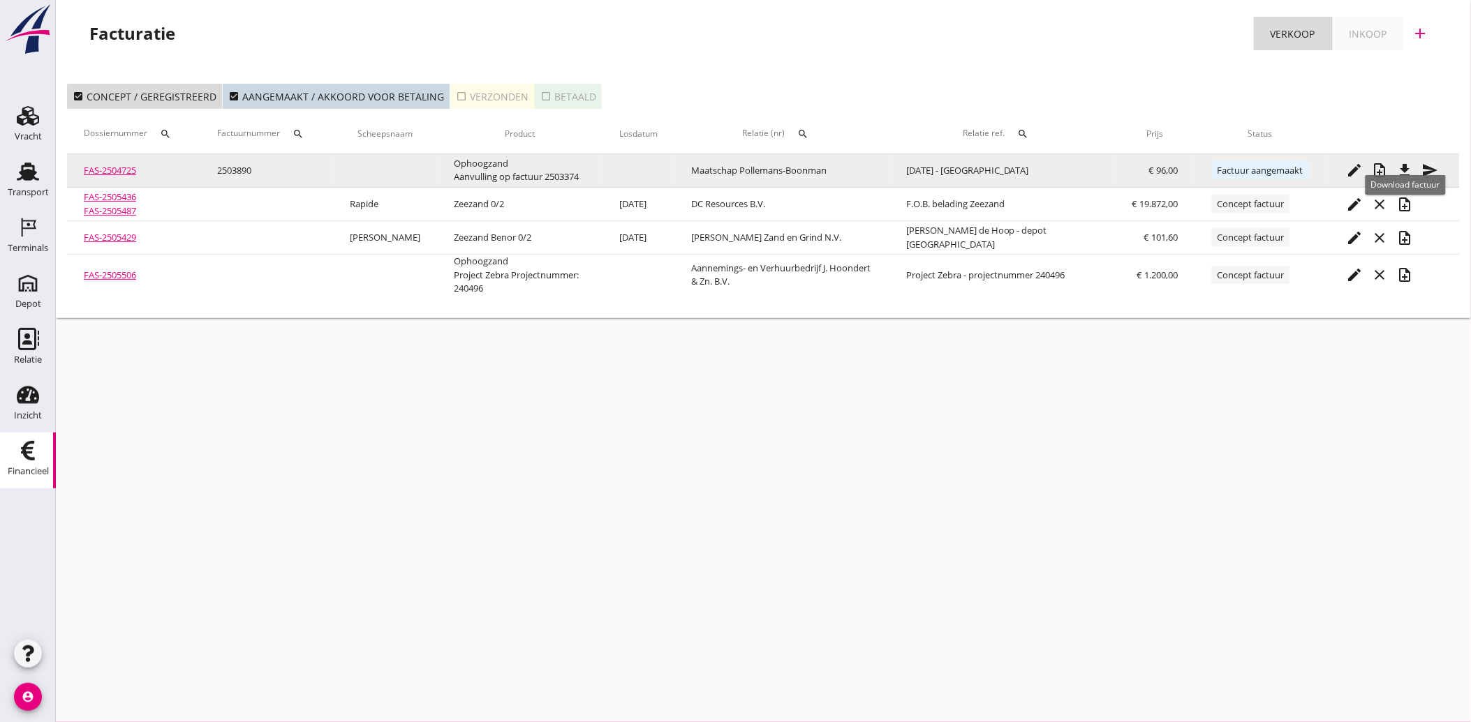
click at [1407, 168] on icon "file_download" at bounding box center [1405, 170] width 17 height 17
click at [1432, 165] on icon "send" at bounding box center [1430, 170] width 17 height 17
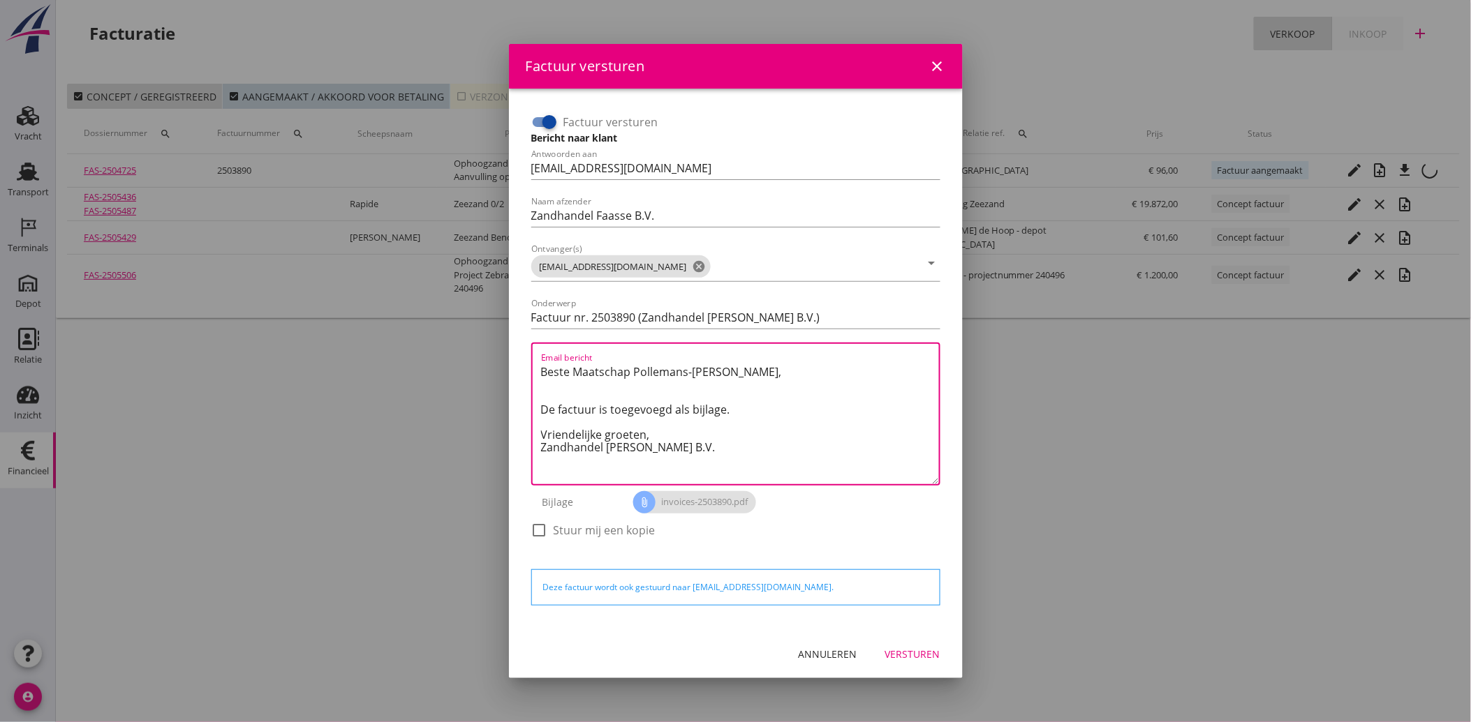
drag, startPoint x: 691, startPoint y: 451, endPoint x: 513, endPoint y: 364, distance: 197.9
click at [513, 364] on div "Factuur versturen Bericht naar klant Antwoorden aan administratie@faassegroep.n…" at bounding box center [736, 360] width 454 height 542
click at [822, 654] on div "Annuleren" at bounding box center [827, 654] width 59 height 15
